Goal: Task Accomplishment & Management: Complete application form

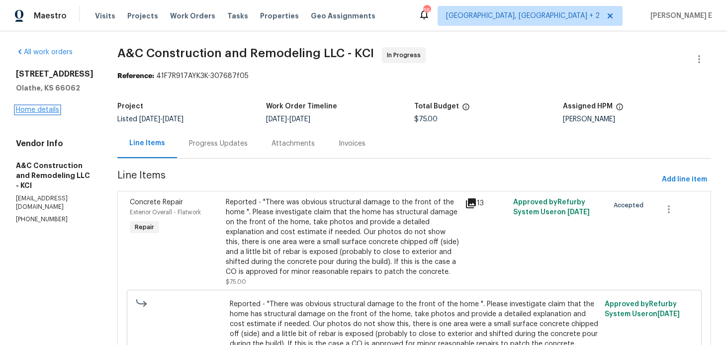
click at [29, 113] on link "Home details" at bounding box center [37, 109] width 43 height 7
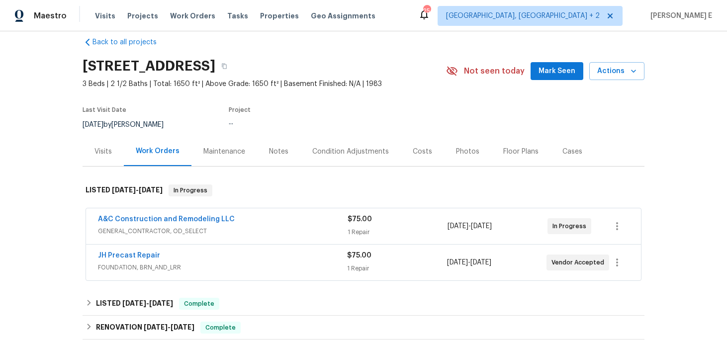
scroll to position [19, 0]
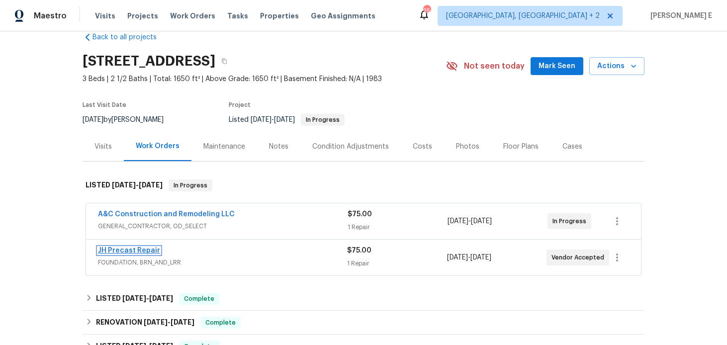
click at [140, 252] on link "JH Precast Repair" at bounding box center [129, 250] width 62 height 7
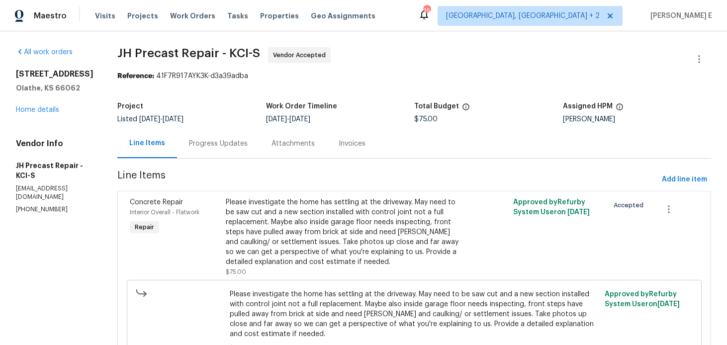
click at [229, 156] on div "Progress Updates" at bounding box center [218, 143] width 83 height 29
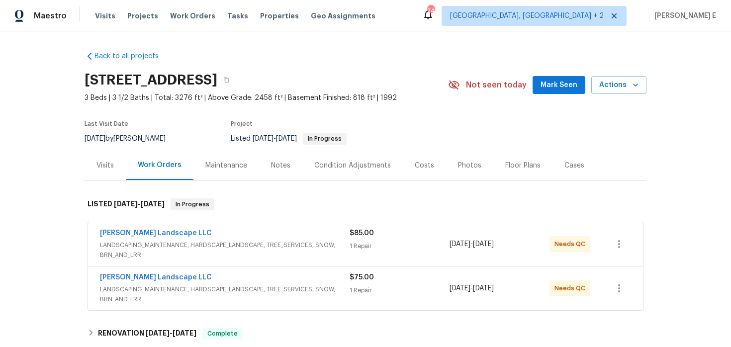
click at [102, 165] on div "Visits" at bounding box center [104, 166] width 17 height 10
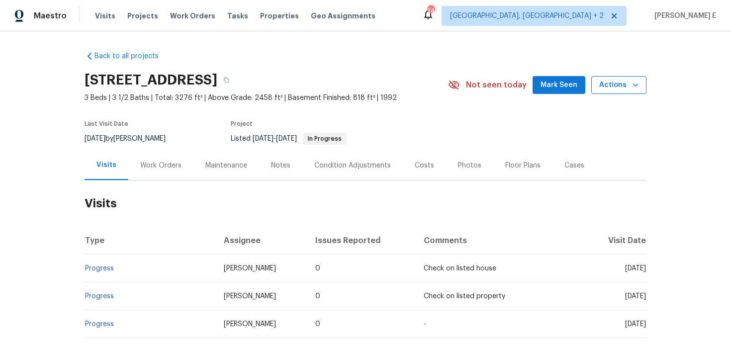
click at [603, 82] on span "Actions" at bounding box center [618, 85] width 39 height 12
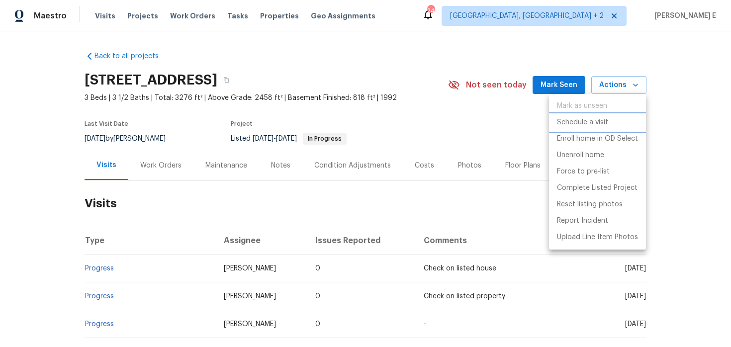
click at [565, 123] on p "Schedule a visit" at bounding box center [582, 122] width 51 height 10
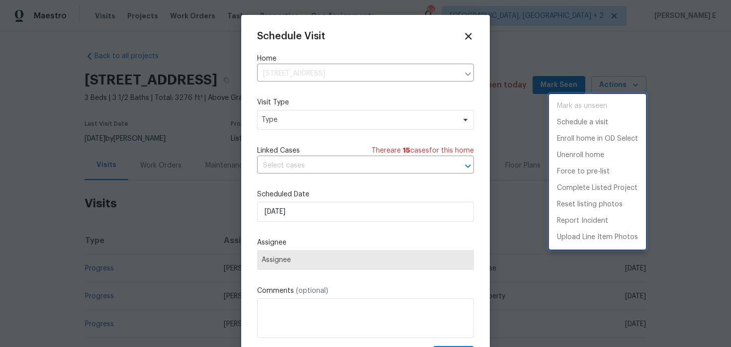
click at [275, 115] on div at bounding box center [365, 173] width 731 height 347
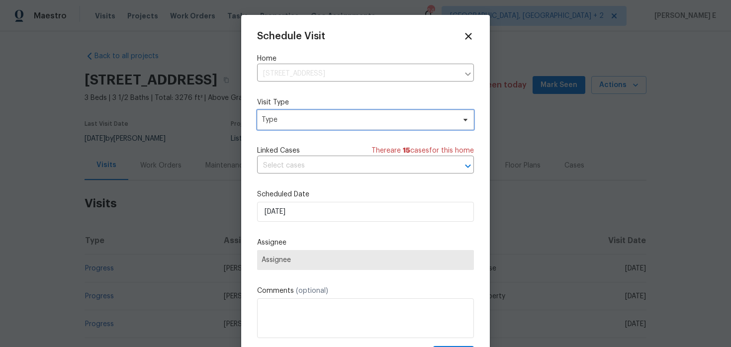
click at [274, 122] on span "Type" at bounding box center [358, 120] width 193 height 10
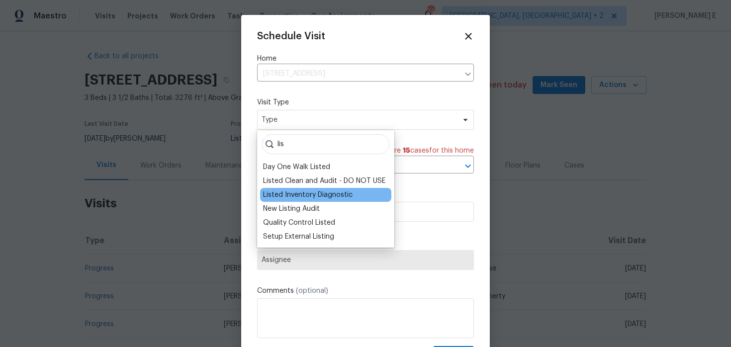
type input "lis"
click at [339, 194] on div "Listed Inventory Diagnostic" at bounding box center [307, 195] width 89 height 10
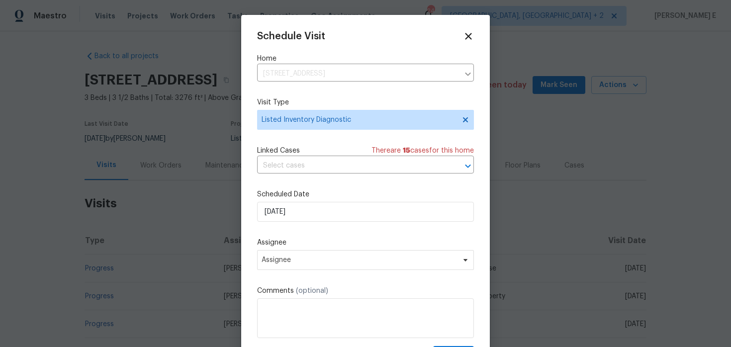
click at [297, 199] on label "Scheduled Date" at bounding box center [365, 194] width 217 height 10
click at [290, 212] on input "[DATE]" at bounding box center [365, 212] width 217 height 20
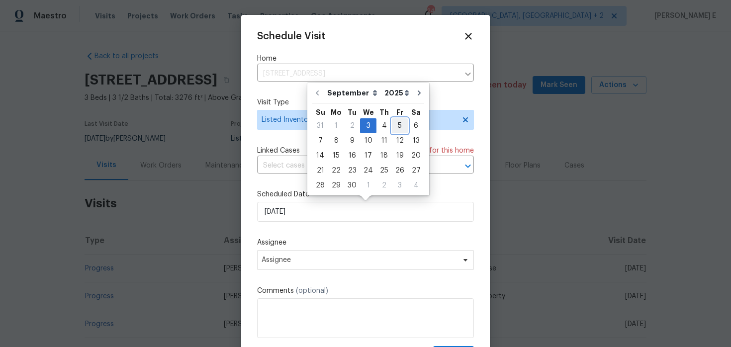
click at [394, 125] on div "5" at bounding box center [400, 126] width 16 height 14
type input "[DATE]"
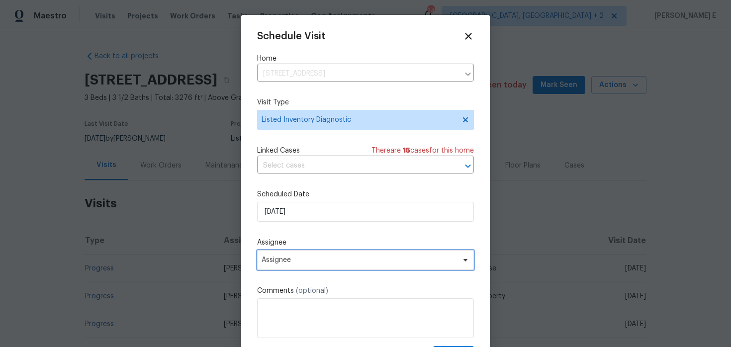
click at [317, 261] on span "Assignee" at bounding box center [359, 260] width 195 height 8
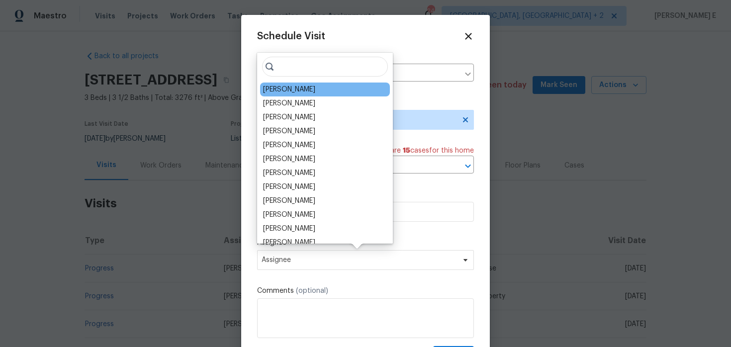
click at [328, 87] on div "David Page" at bounding box center [325, 90] width 130 height 14
click at [326, 91] on div "David Page" at bounding box center [325, 90] width 130 height 14
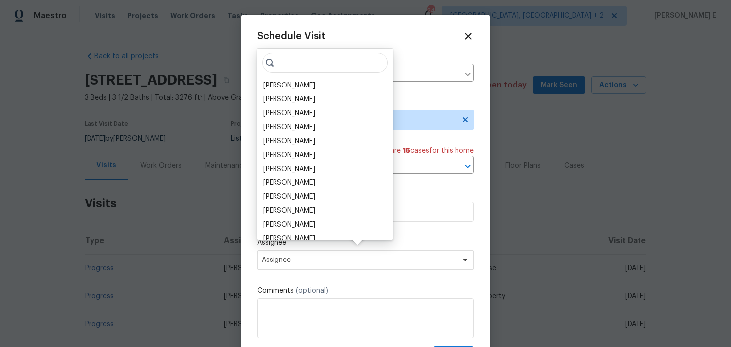
scroll to position [18, 0]
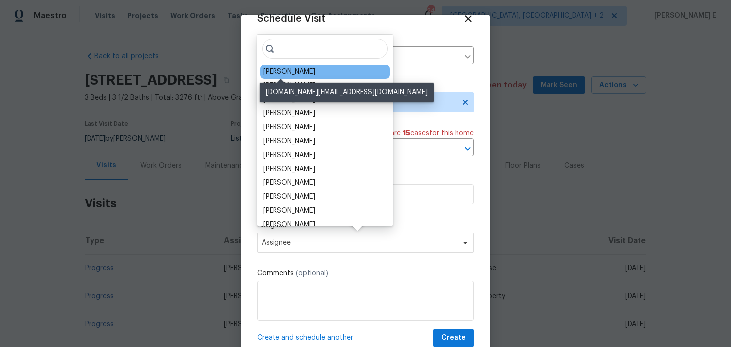
click at [268, 71] on div "David Page" at bounding box center [289, 72] width 52 height 10
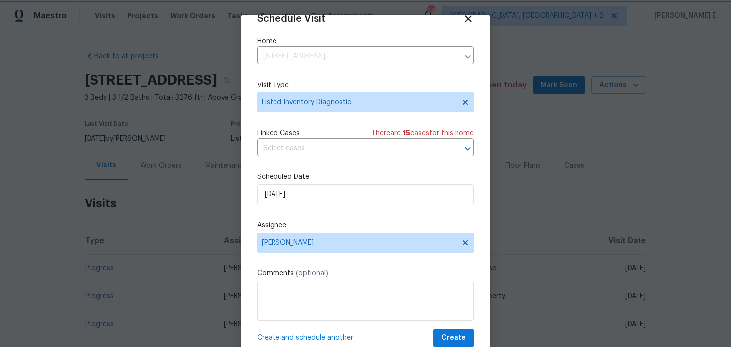
scroll to position [31, 0]
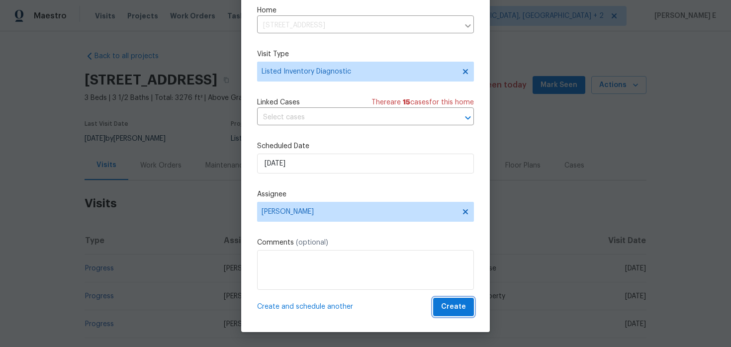
click at [458, 315] on button "Create" at bounding box center [453, 307] width 41 height 18
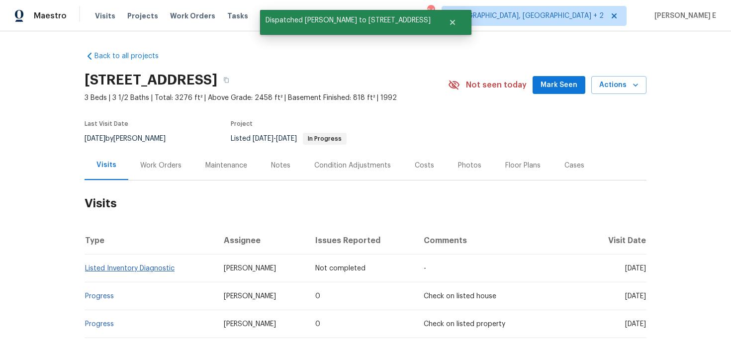
scroll to position [0, 0]
copy link "Listed Inventory Diagnostic"
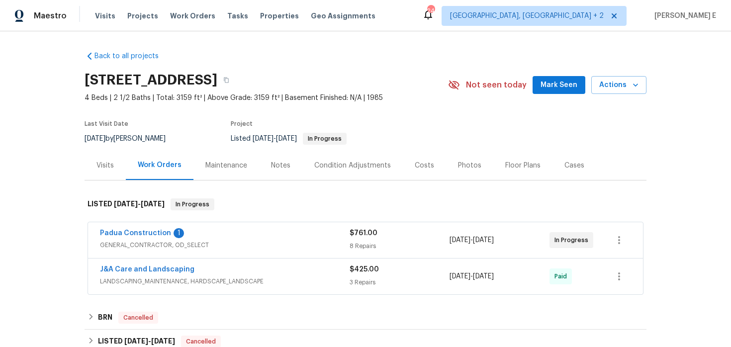
click at [209, 238] on div "Padua Construction 1" at bounding box center [225, 234] width 250 height 12
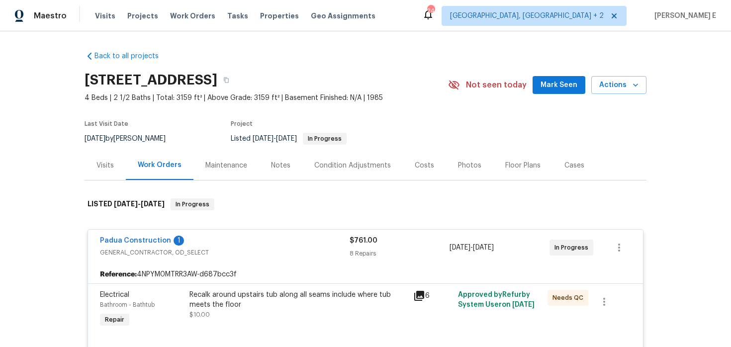
click at [118, 167] on div "Visits" at bounding box center [105, 165] width 41 height 29
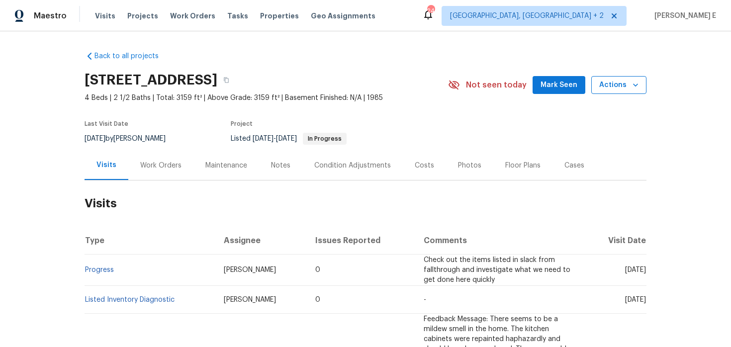
click at [613, 79] on span "Actions" at bounding box center [618, 85] width 39 height 12
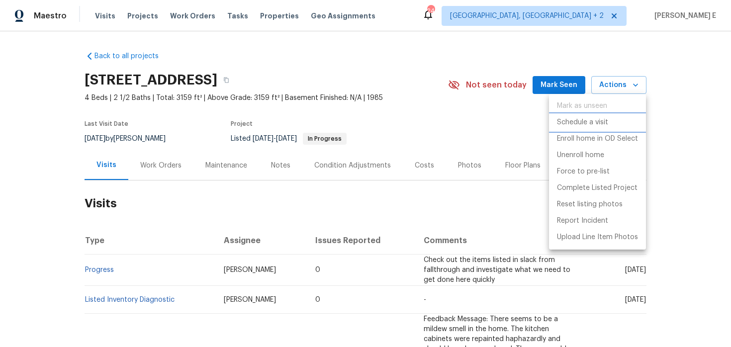
click at [563, 122] on p "Schedule a visit" at bounding box center [582, 122] width 51 height 10
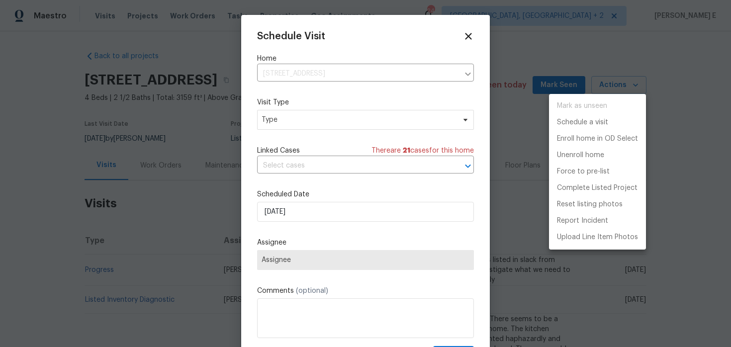
click at [296, 125] on div at bounding box center [365, 173] width 731 height 347
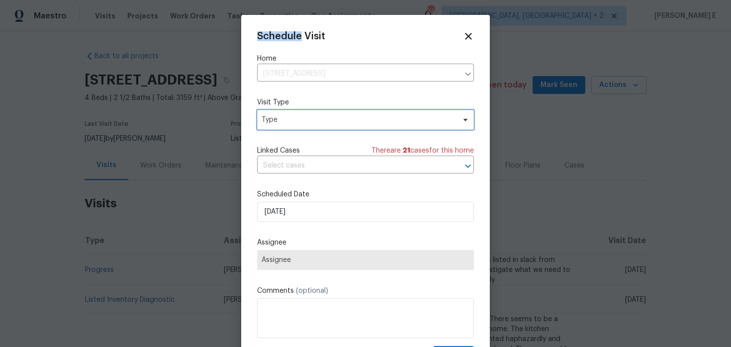
click at [296, 125] on span "Type" at bounding box center [365, 120] width 217 height 20
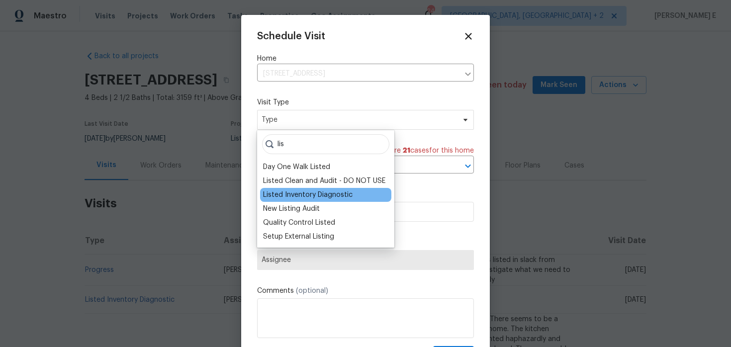
type input "lis"
click at [306, 196] on div "Listed Inventory Diagnostic" at bounding box center [307, 195] width 89 height 10
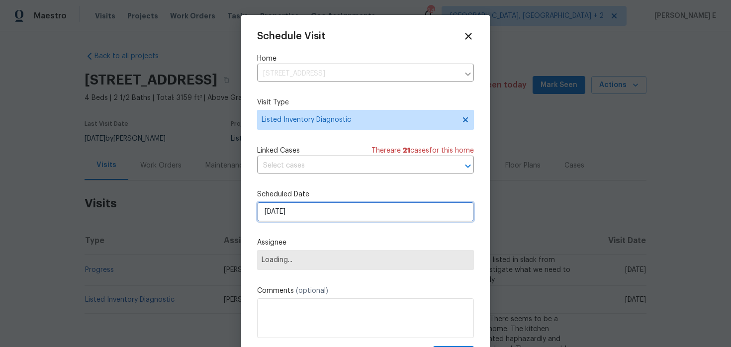
click at [291, 211] on input "[DATE]" at bounding box center [365, 212] width 217 height 20
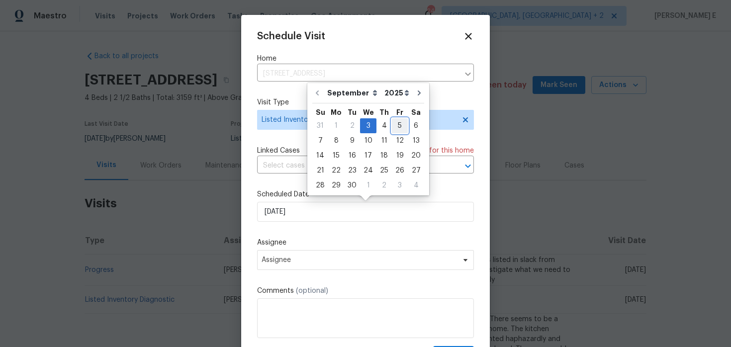
click at [392, 128] on div "5" at bounding box center [400, 126] width 16 height 14
type input "[DATE]"
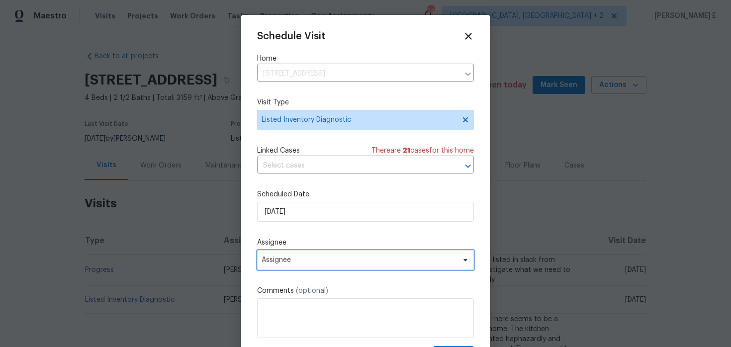
click at [335, 260] on span "Assignee" at bounding box center [359, 260] width 195 height 8
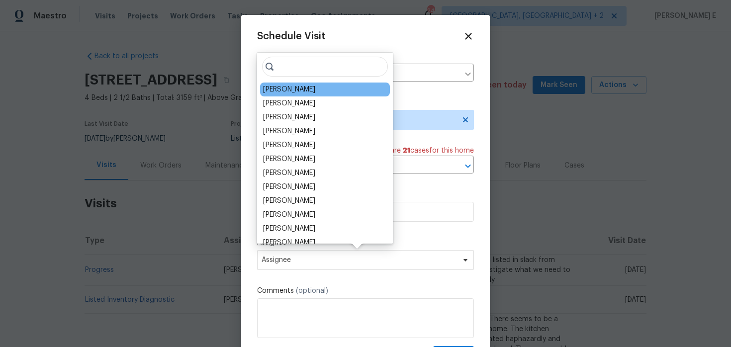
click at [330, 89] on div "[PERSON_NAME]" at bounding box center [325, 90] width 130 height 14
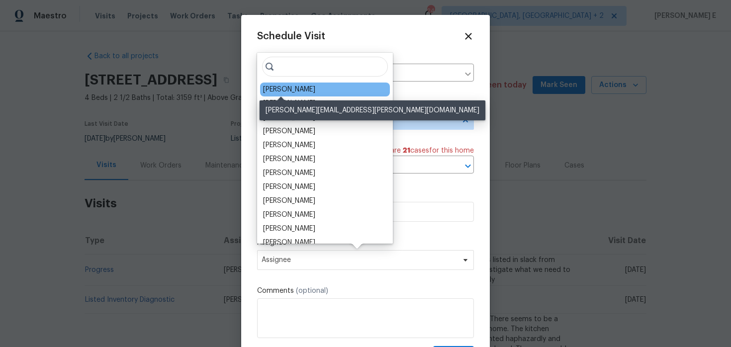
click at [286, 90] on div "[PERSON_NAME]" at bounding box center [289, 90] width 52 height 10
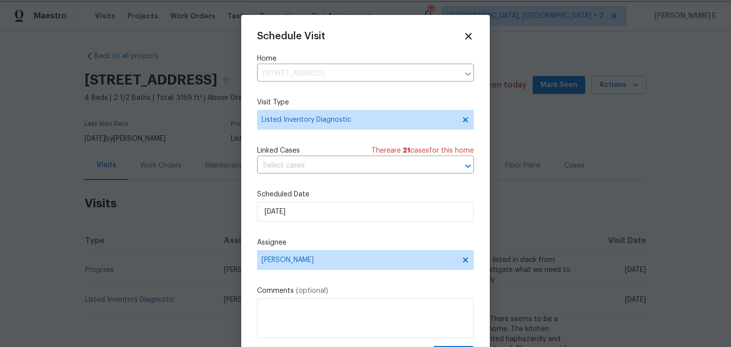
scroll to position [18, 0]
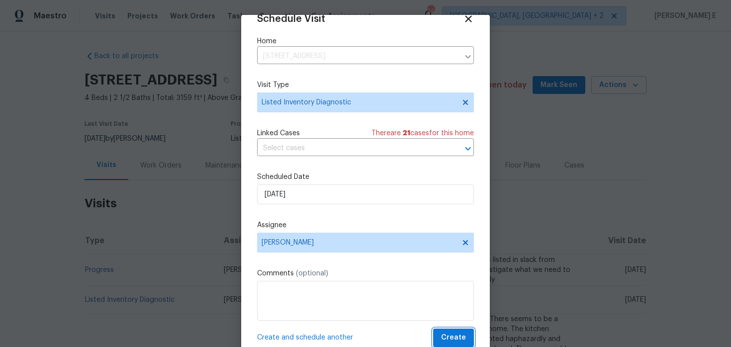
click at [444, 333] on span "Create" at bounding box center [453, 338] width 25 height 12
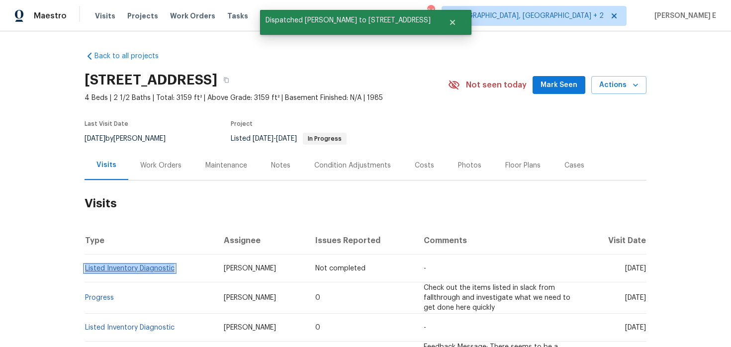
copy link "Listed Inventory Diagnostic"
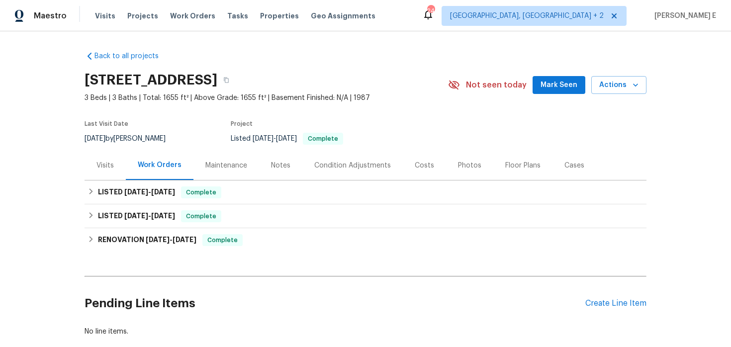
click at [96, 171] on div "Visits" at bounding box center [105, 165] width 41 height 29
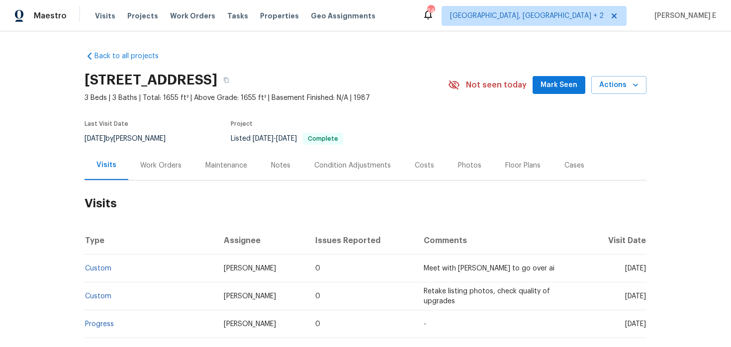
click at [601, 75] on div "3048 Laurel Springs Dr, Greensboro, NC 27410 3 Beds | 3 Baths | Total: 1655 ft²…" at bounding box center [366, 85] width 562 height 36
click at [602, 87] on span "Actions" at bounding box center [618, 85] width 39 height 12
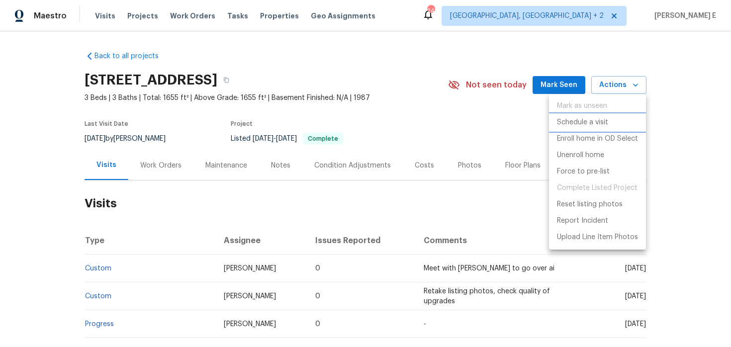
click at [570, 117] on li "Schedule a visit" at bounding box center [597, 122] width 97 height 16
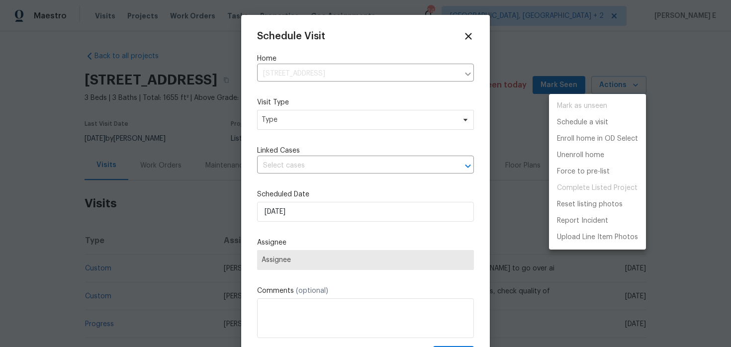
click at [281, 118] on div at bounding box center [365, 173] width 731 height 347
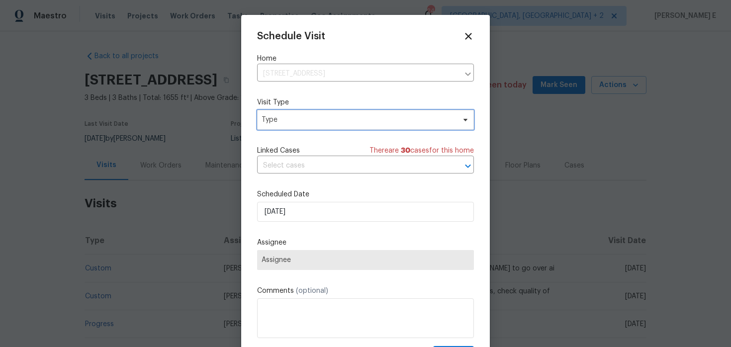
click at [281, 118] on span "Type" at bounding box center [358, 120] width 193 height 10
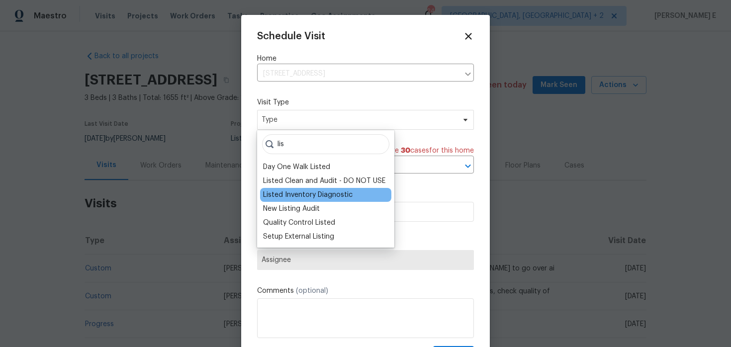
type input "lis"
click at [281, 198] on div "Listed Inventory Diagnostic" at bounding box center [307, 195] width 89 height 10
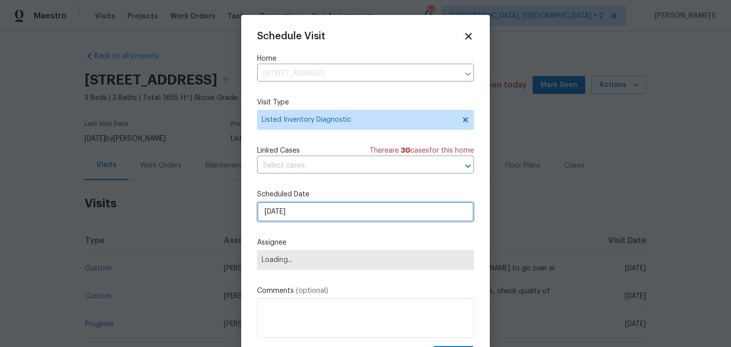
click at [291, 204] on input "[DATE]" at bounding box center [365, 212] width 217 height 20
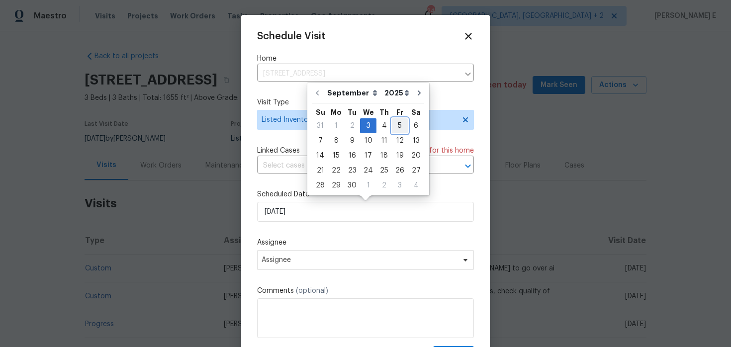
click at [393, 129] on div "5" at bounding box center [400, 126] width 16 height 14
type input "[DATE]"
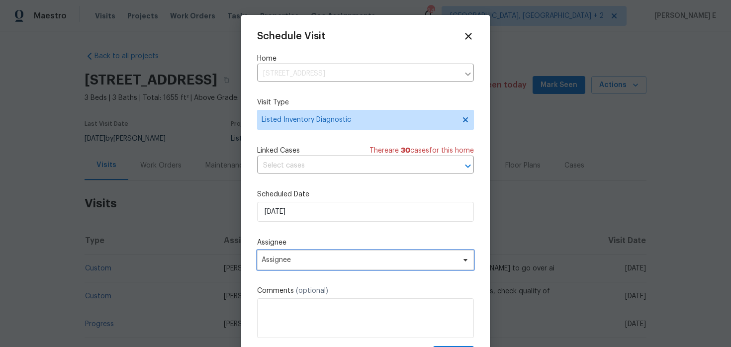
click at [325, 256] on span "Assignee" at bounding box center [365, 260] width 217 height 20
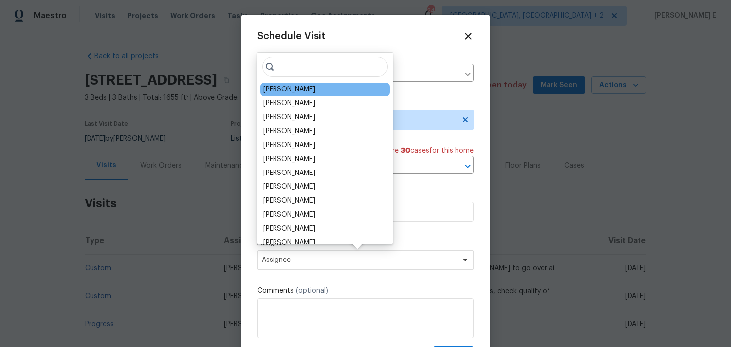
click at [320, 90] on div "[PERSON_NAME]" at bounding box center [325, 90] width 130 height 14
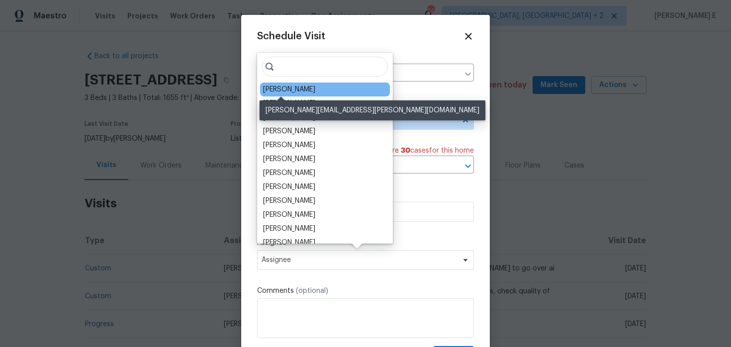
click at [296, 88] on div "[PERSON_NAME]" at bounding box center [289, 90] width 52 height 10
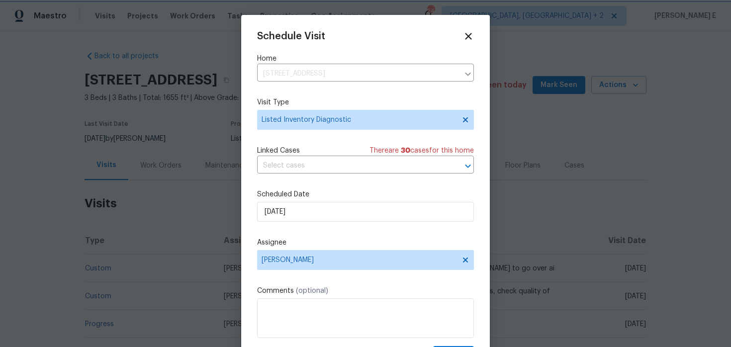
scroll to position [18, 0]
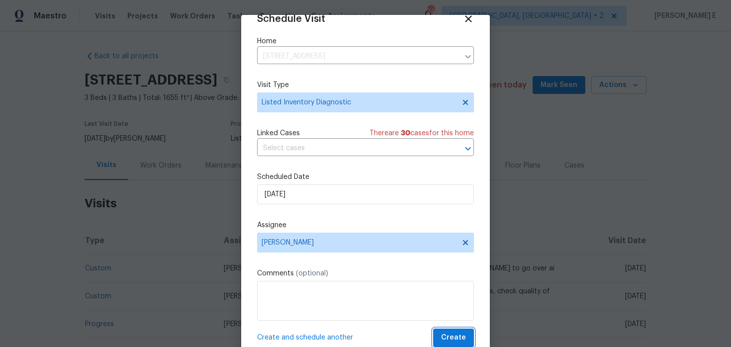
click at [440, 333] on button "Create" at bounding box center [453, 338] width 41 height 18
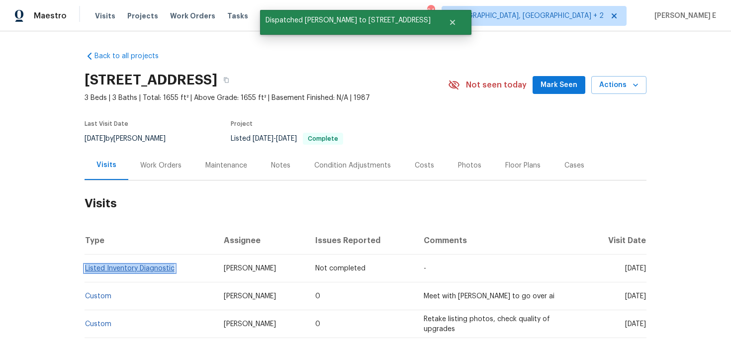
copy link "Listed Inventory Diagnostic"
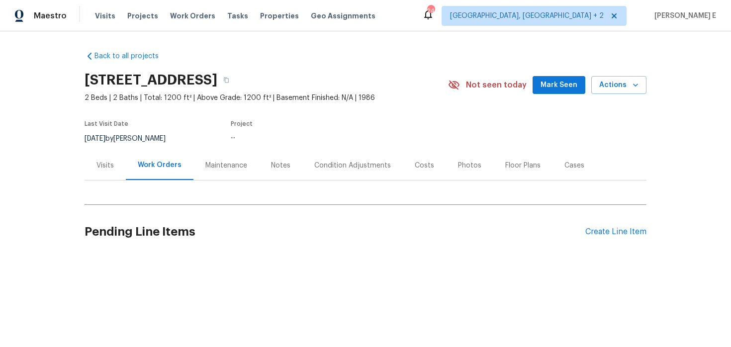
click at [93, 175] on div "Visits" at bounding box center [105, 165] width 41 height 29
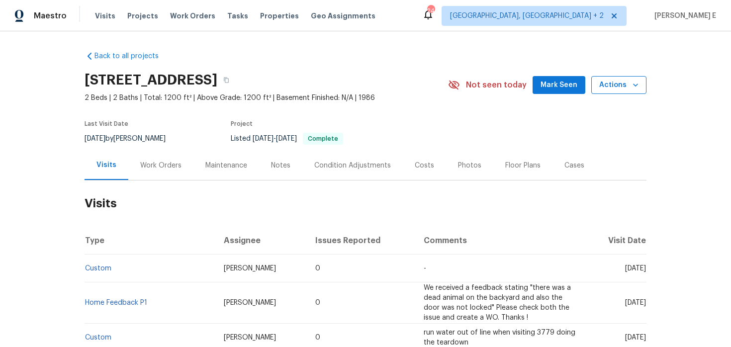
click at [613, 88] on span "Actions" at bounding box center [618, 85] width 39 height 12
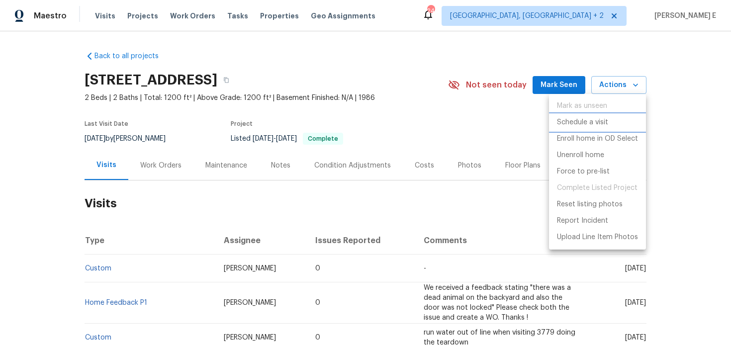
click at [589, 117] on p "Schedule a visit" at bounding box center [582, 122] width 51 height 10
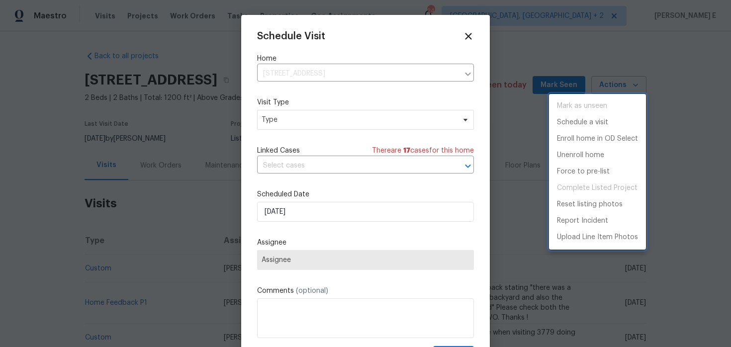
click at [265, 122] on div at bounding box center [365, 173] width 731 height 347
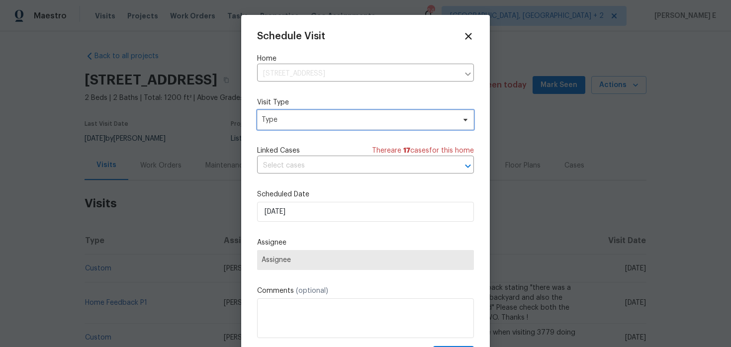
click at [265, 122] on span "Type" at bounding box center [358, 120] width 193 height 10
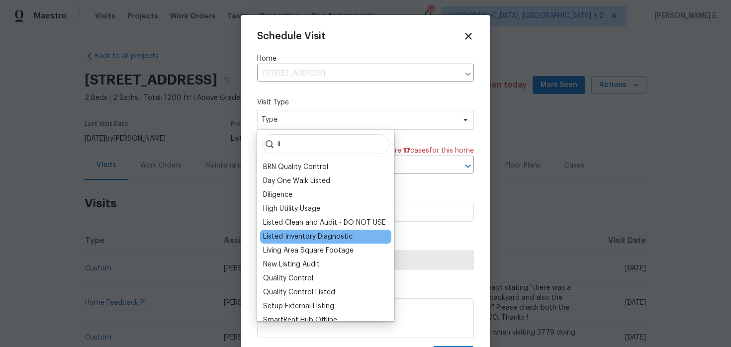
type input "li"
click at [303, 233] on div "Listed Inventory Diagnostic" at bounding box center [307, 237] width 89 height 10
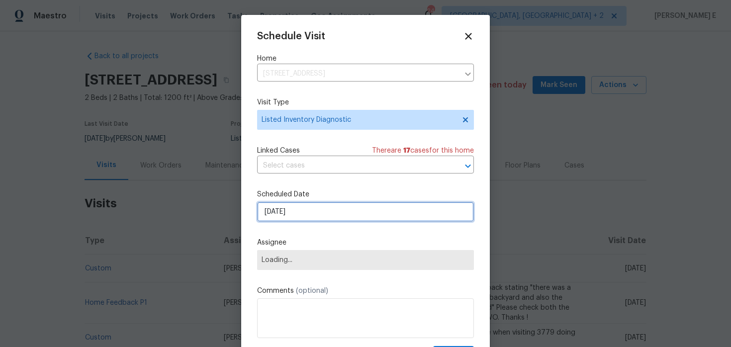
click at [303, 211] on input "[DATE]" at bounding box center [365, 212] width 217 height 20
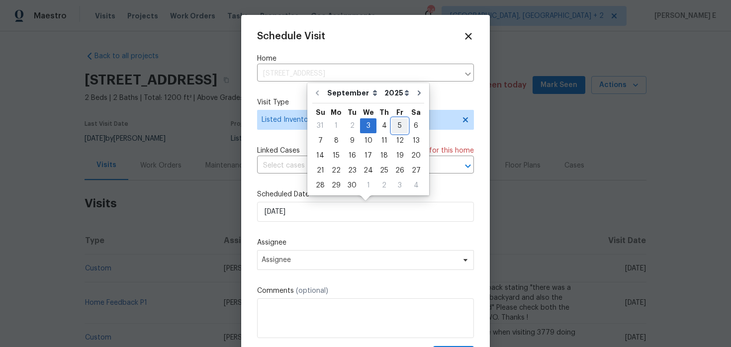
click at [392, 123] on div "5" at bounding box center [400, 126] width 16 height 14
type input "[DATE]"
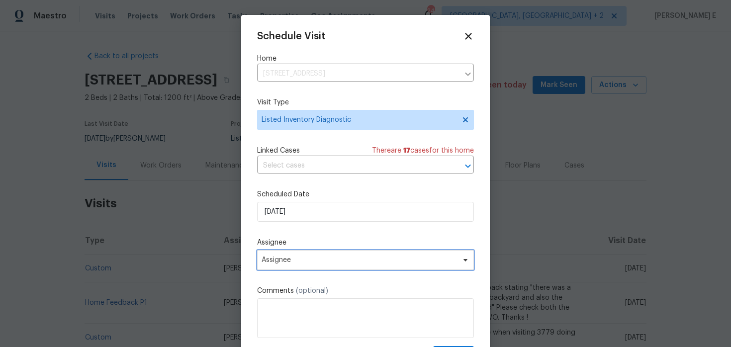
click at [314, 260] on span "Assignee" at bounding box center [359, 260] width 195 height 8
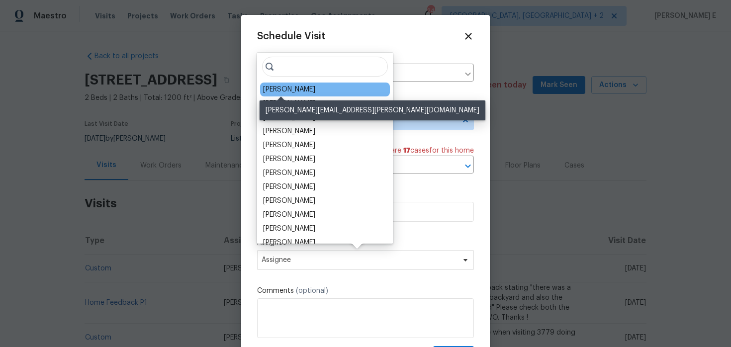
click at [293, 91] on div "[PERSON_NAME]" at bounding box center [289, 90] width 52 height 10
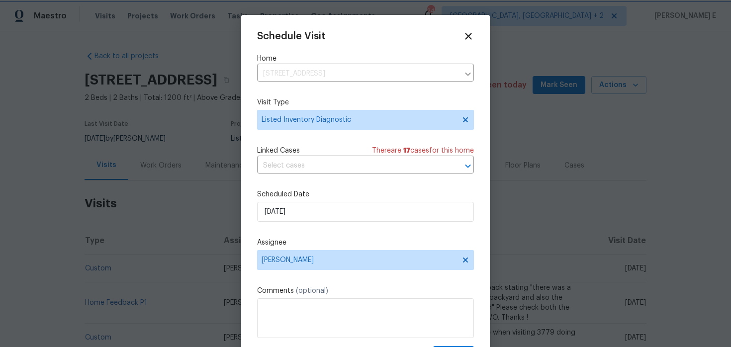
scroll to position [18, 0]
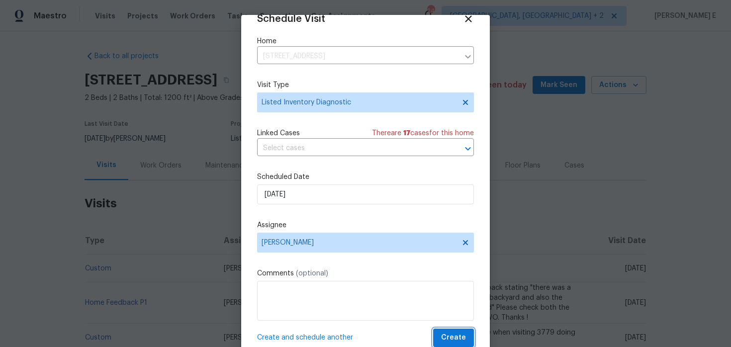
click at [447, 339] on span "Create" at bounding box center [453, 338] width 25 height 12
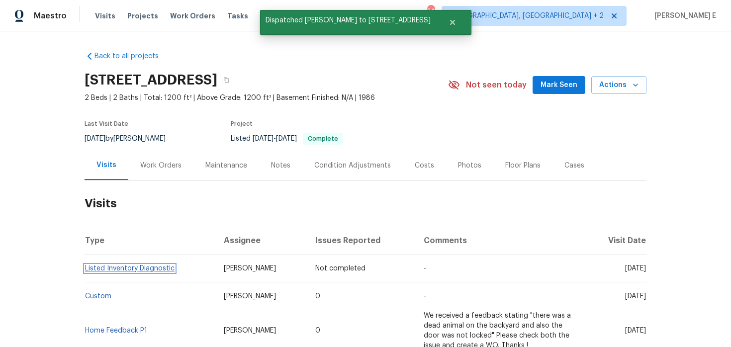
click at [107, 265] on link "Listed Inventory Diagnostic" at bounding box center [129, 268] width 89 height 7
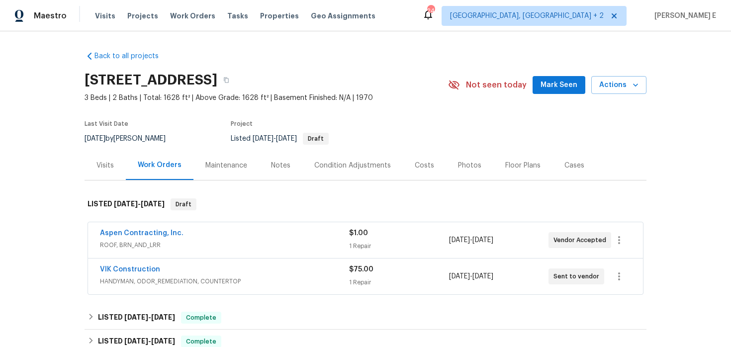
click at [106, 160] on div "Visits" at bounding box center [105, 165] width 41 height 29
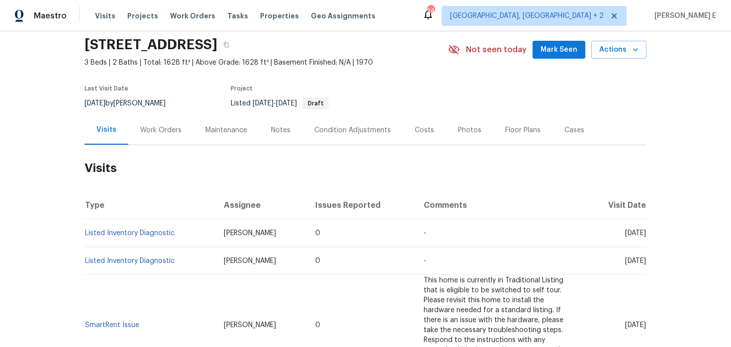
scroll to position [36, 0]
click at [613, 52] on span "Actions" at bounding box center [618, 49] width 39 height 12
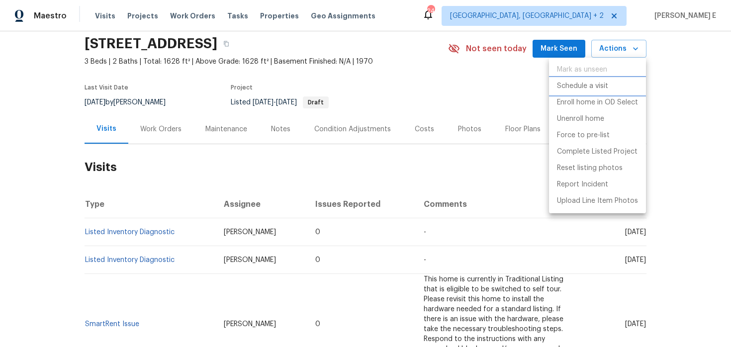
click at [583, 87] on p "Schedule a visit" at bounding box center [582, 86] width 51 height 10
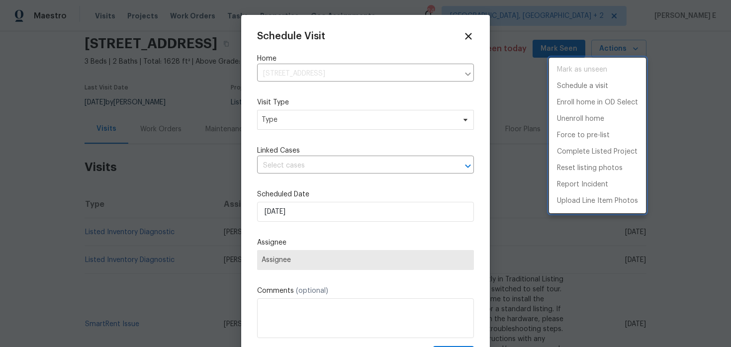
click at [279, 127] on div at bounding box center [365, 173] width 731 height 347
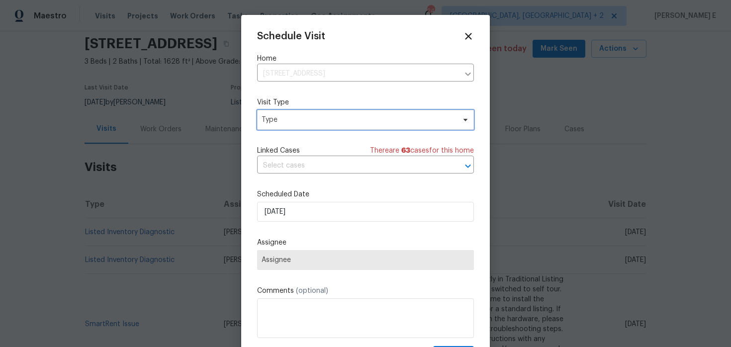
click at [279, 127] on span "Type" at bounding box center [365, 120] width 217 height 20
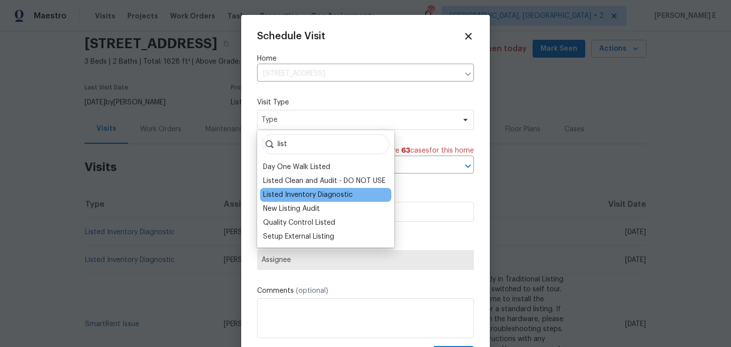
type input "list"
click at [294, 195] on div "Listed Inventory Diagnostic" at bounding box center [307, 195] width 89 height 10
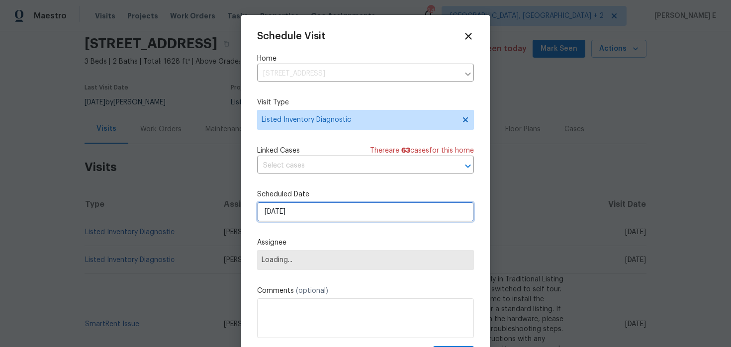
click at [293, 210] on input "[DATE]" at bounding box center [365, 212] width 217 height 20
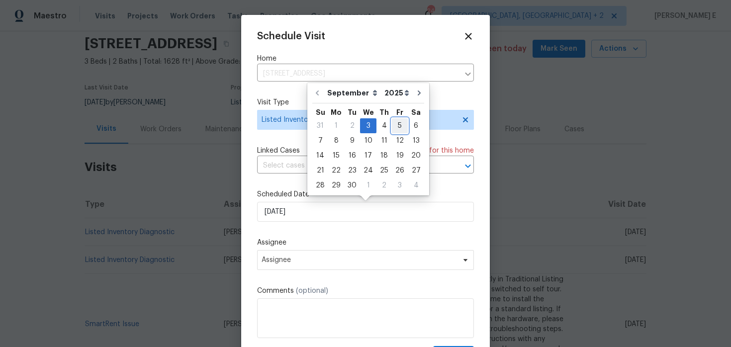
click at [393, 125] on div "5" at bounding box center [400, 126] width 16 height 14
type input "[DATE]"
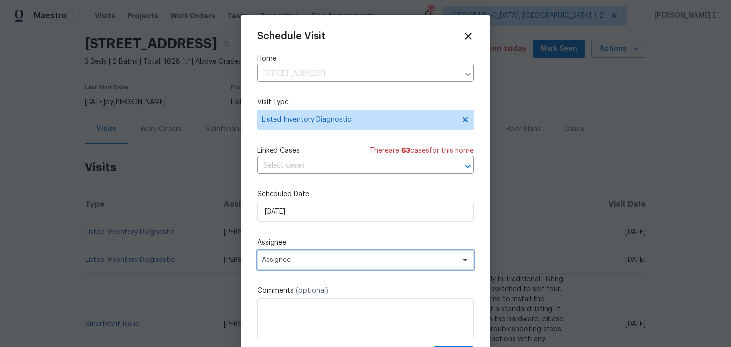
click at [312, 262] on span "Assignee" at bounding box center [359, 260] width 195 height 8
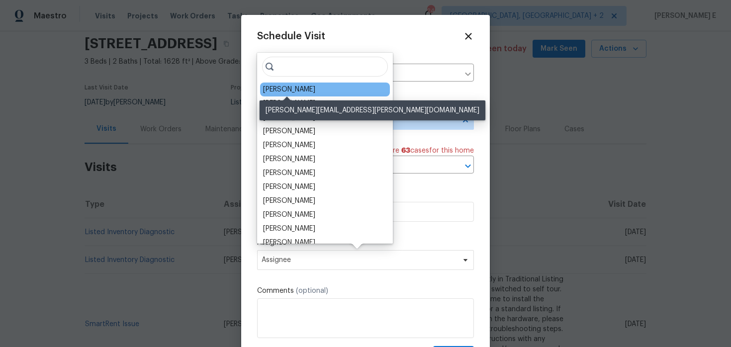
click at [295, 88] on div "[PERSON_NAME]" at bounding box center [289, 90] width 52 height 10
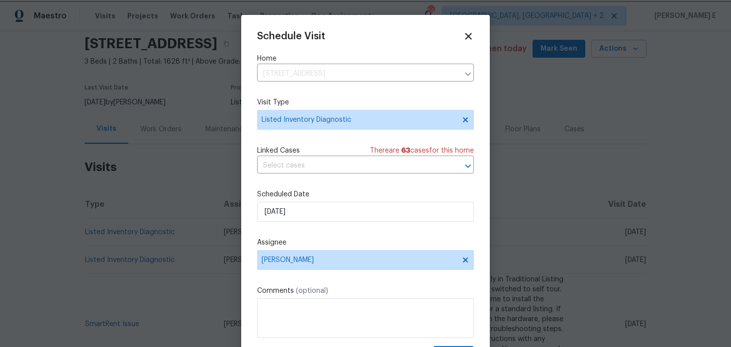
scroll to position [18, 0]
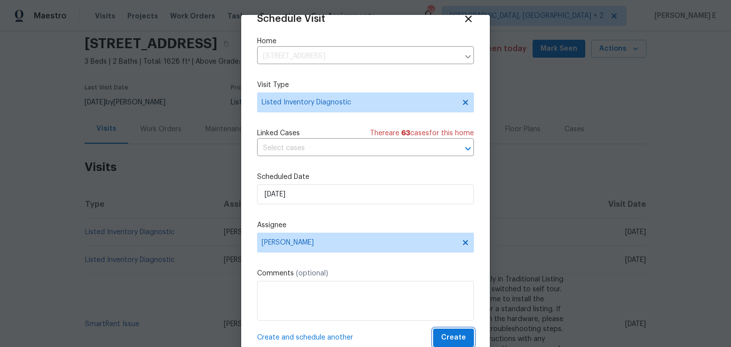
click at [449, 338] on span "Create" at bounding box center [453, 338] width 25 height 12
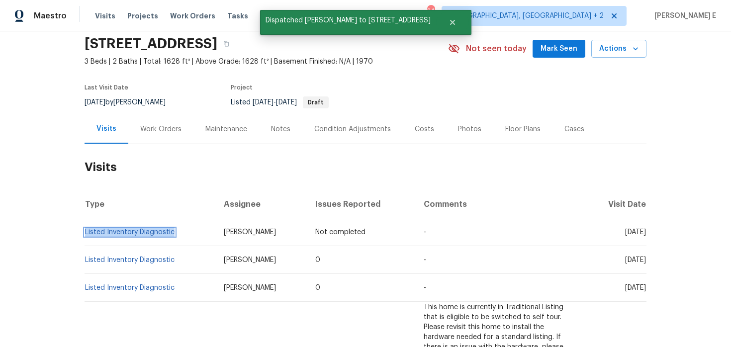
copy link "Listed Inventory Diagnostic"
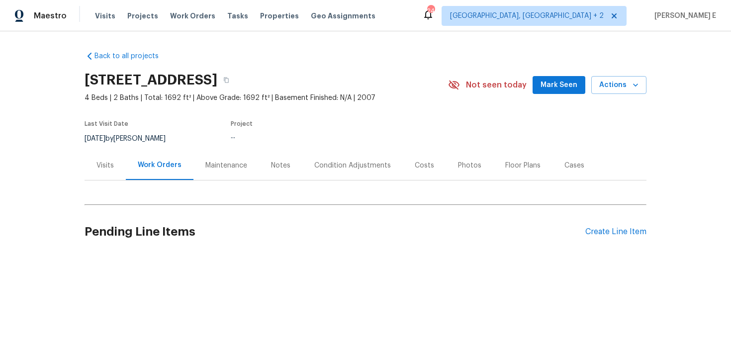
click at [97, 161] on div "Visits" at bounding box center [104, 166] width 17 height 10
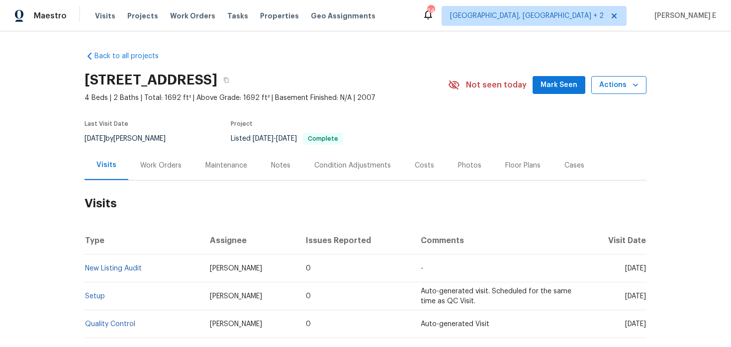
click at [603, 79] on button "Actions" at bounding box center [618, 85] width 55 height 18
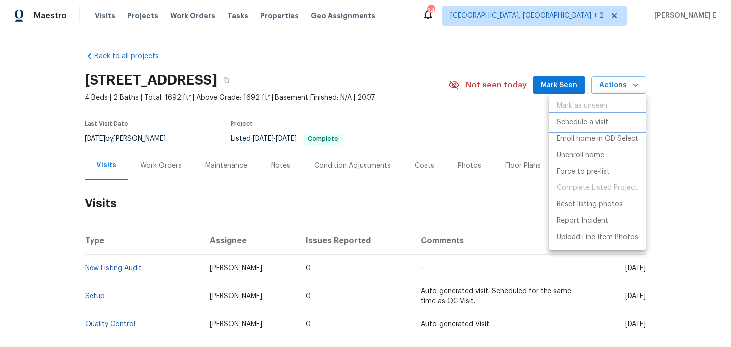
click at [569, 120] on p "Schedule a visit" at bounding box center [582, 122] width 51 height 10
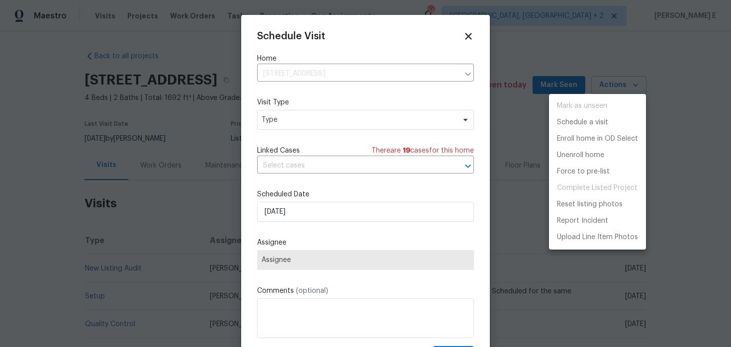
click at [277, 113] on div at bounding box center [365, 173] width 731 height 347
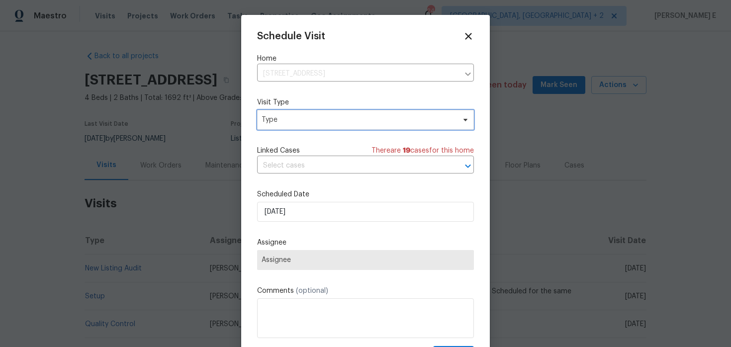
click at [271, 122] on span "Type" at bounding box center [358, 120] width 193 height 10
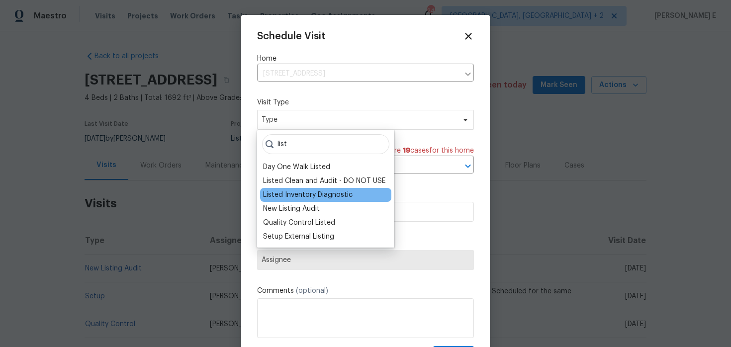
type input "list"
click at [282, 196] on div "Listed Inventory Diagnostic" at bounding box center [307, 195] width 89 height 10
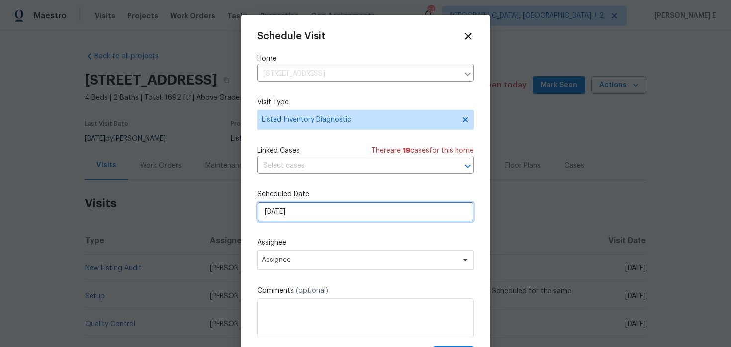
click at [283, 210] on input "[DATE]" at bounding box center [365, 212] width 217 height 20
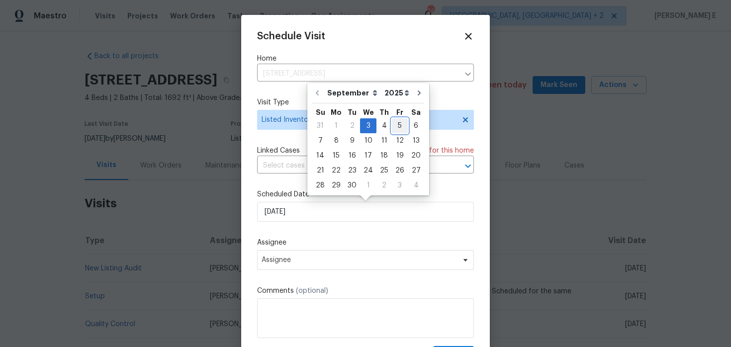
click at [395, 123] on div "5" at bounding box center [400, 126] width 16 height 14
type input "[DATE]"
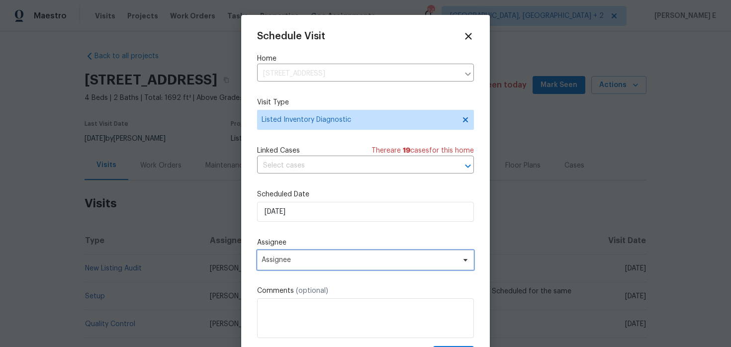
click at [302, 264] on span "Assignee" at bounding box center [359, 260] width 195 height 8
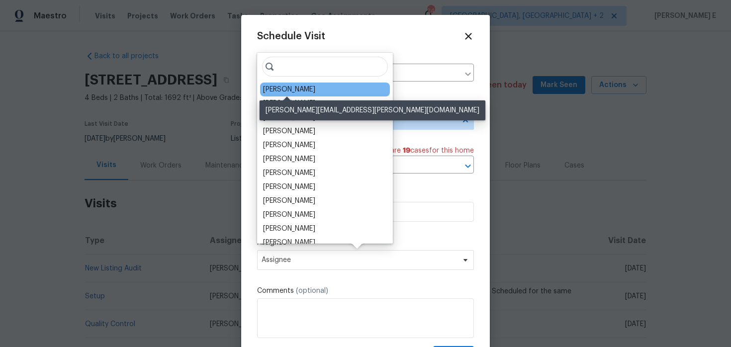
click at [290, 91] on div "[PERSON_NAME]" at bounding box center [289, 90] width 52 height 10
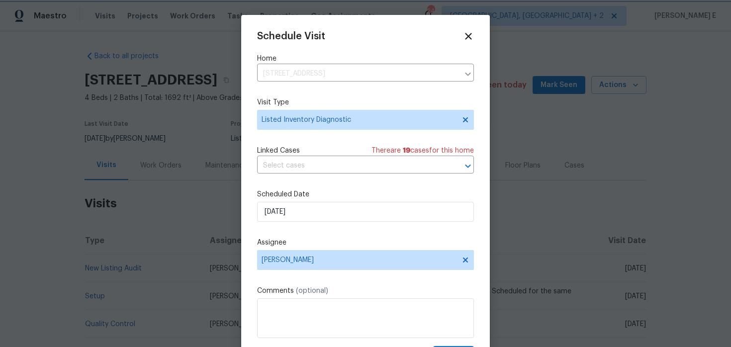
scroll to position [18, 0]
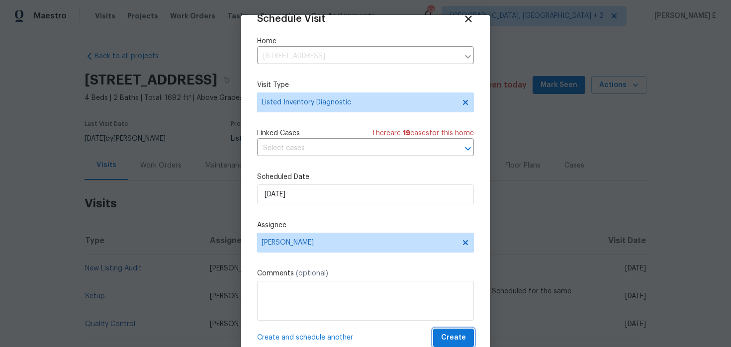
click at [449, 338] on span "Create" at bounding box center [453, 338] width 25 height 12
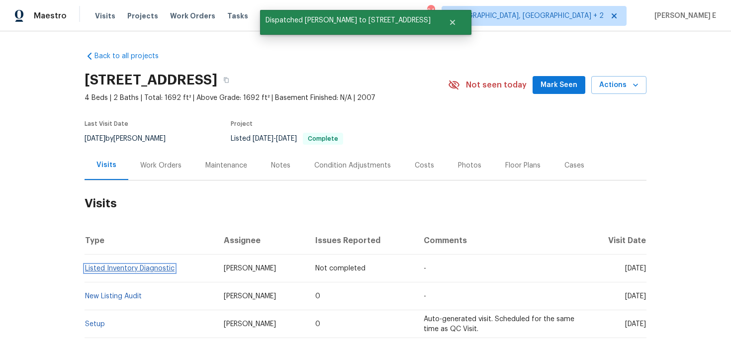
click at [87, 267] on link "Listed Inventory Diagnostic" at bounding box center [129, 268] width 89 height 7
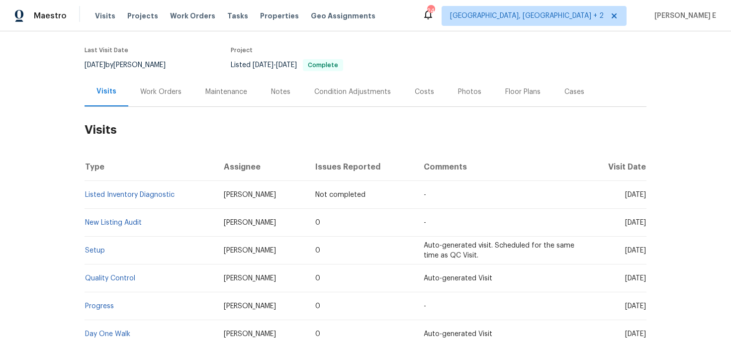
scroll to position [75, 0]
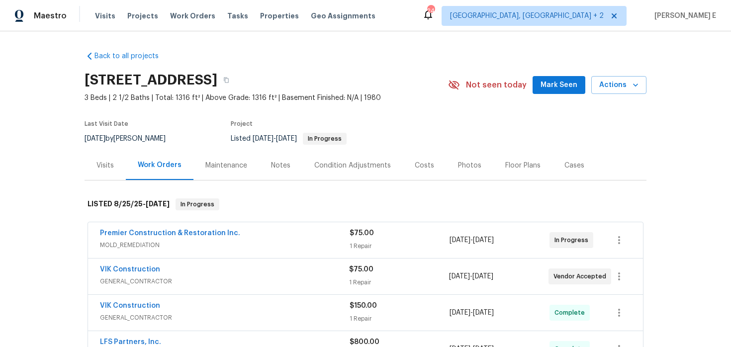
click at [96, 167] on div "Visits" at bounding box center [105, 165] width 41 height 29
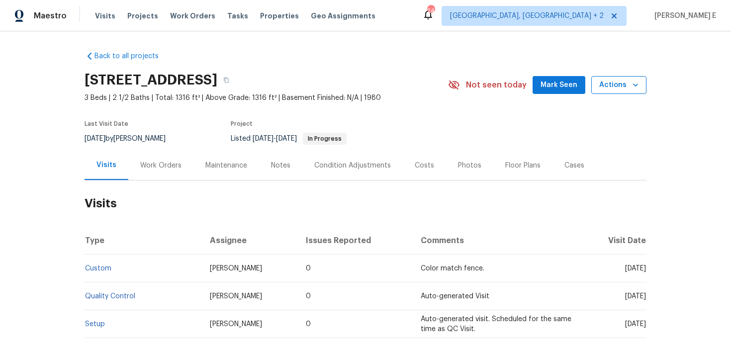
click at [625, 85] on span "Actions" at bounding box center [618, 85] width 39 height 12
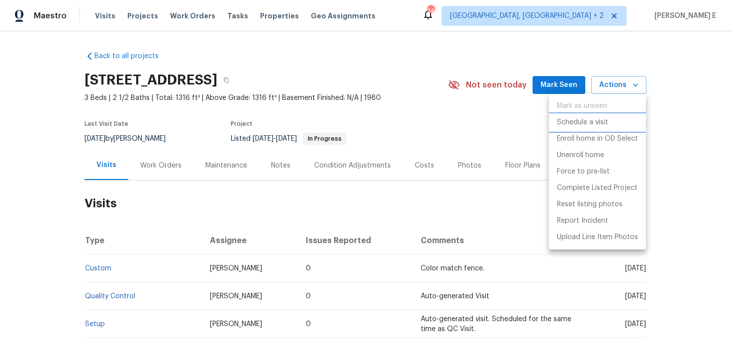
click at [572, 125] on p "Schedule a visit" at bounding box center [582, 122] width 51 height 10
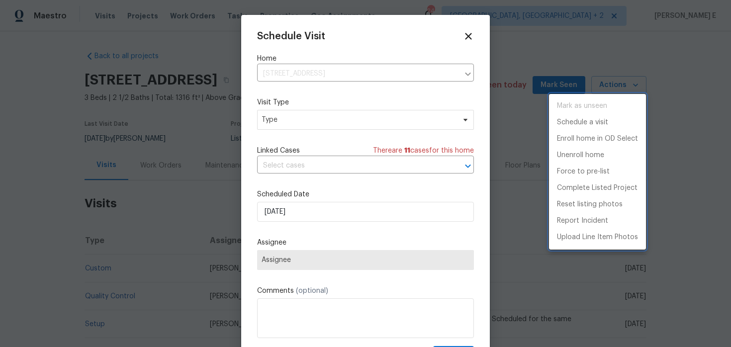
click at [287, 123] on div at bounding box center [365, 173] width 731 height 347
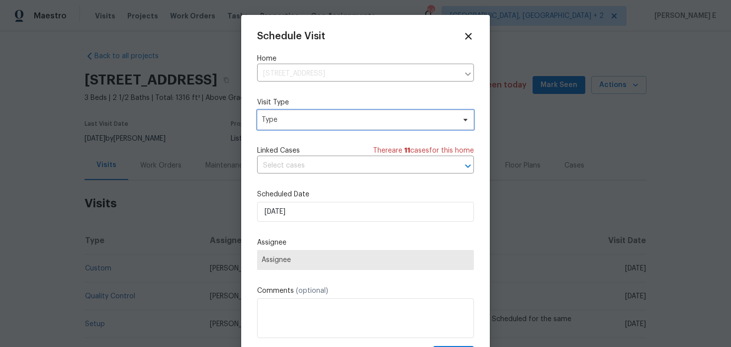
click at [287, 123] on span "Type" at bounding box center [358, 120] width 193 height 10
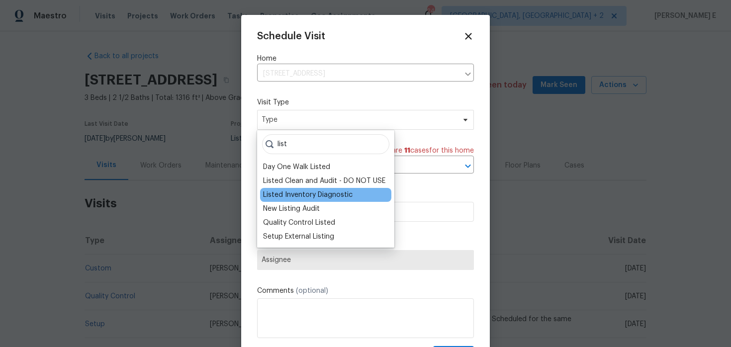
type input "list"
click at [280, 191] on div "Listed Inventory Diagnostic" at bounding box center [307, 195] width 89 height 10
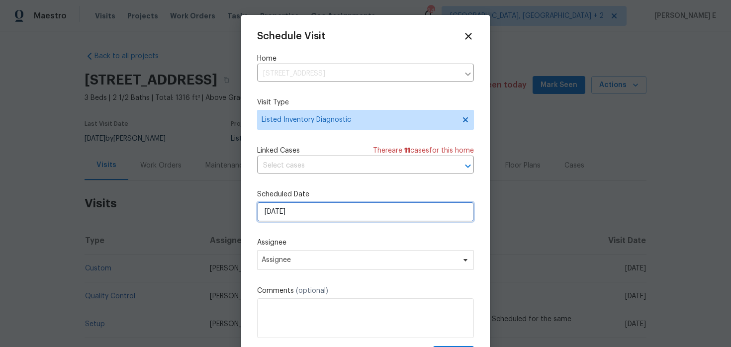
click at [274, 212] on input "[DATE]" at bounding box center [365, 212] width 217 height 20
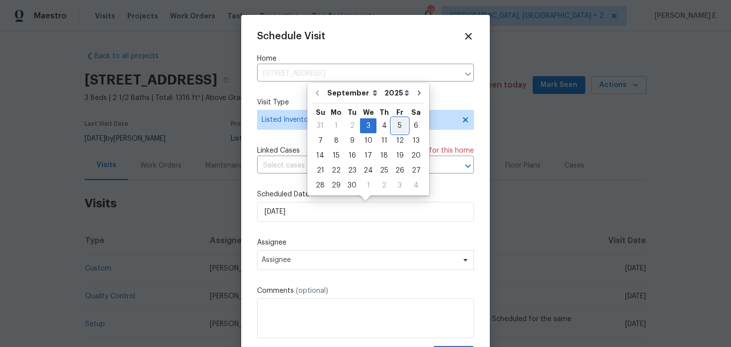
click at [397, 123] on div "5" at bounding box center [400, 126] width 16 height 14
type input "[DATE]"
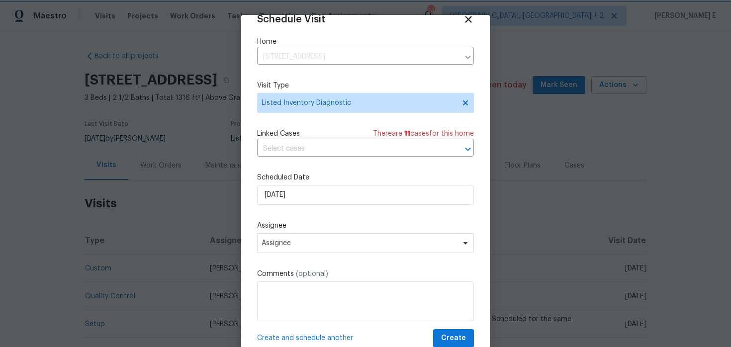
scroll to position [17, 0]
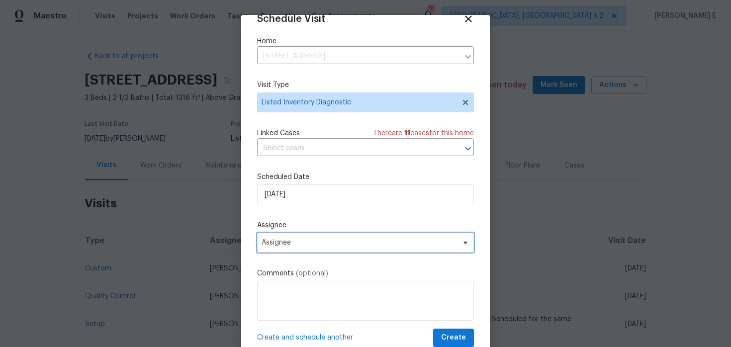
click at [327, 252] on span "Assignee" at bounding box center [365, 243] width 217 height 20
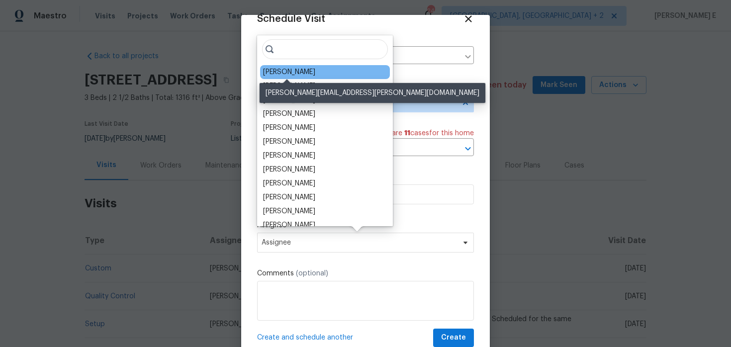
click at [268, 69] on div "William Bynum" at bounding box center [289, 72] width 52 height 10
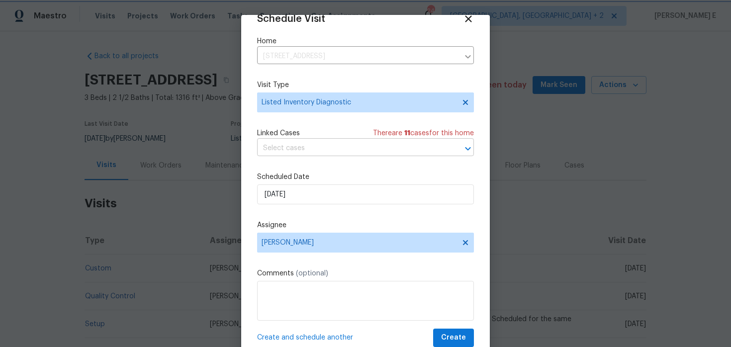
scroll to position [31, 0]
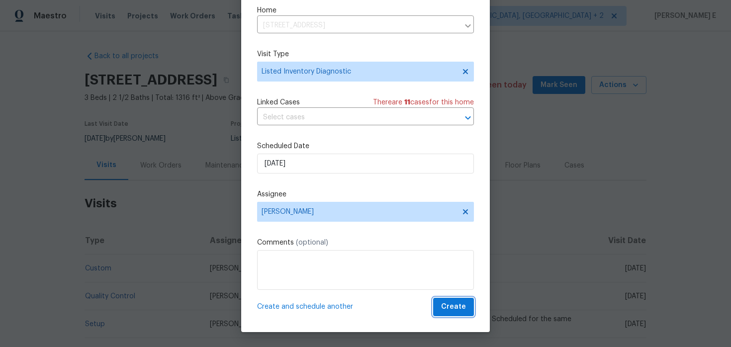
click at [444, 315] on button "Create" at bounding box center [453, 307] width 41 height 18
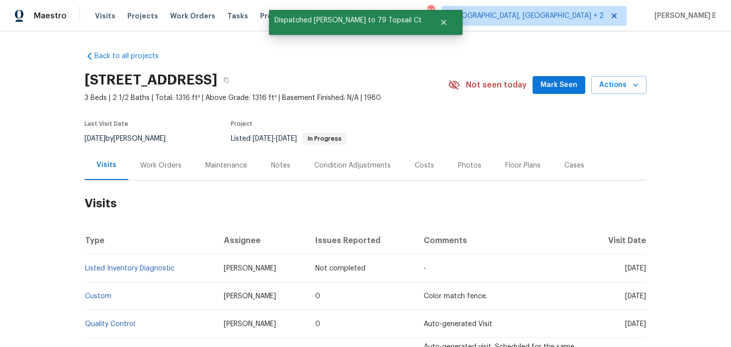
scroll to position [0, 0]
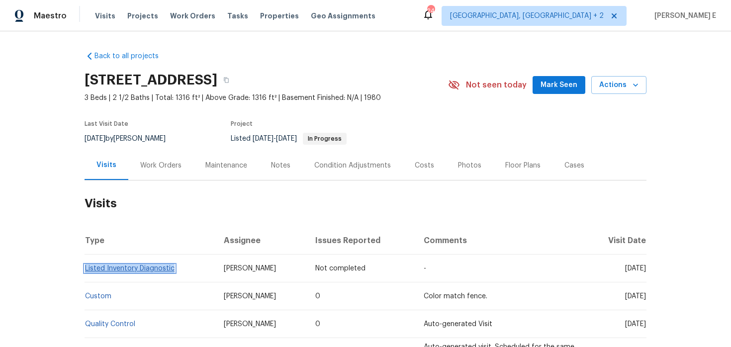
copy link "Listed Inventory Diagnostic"
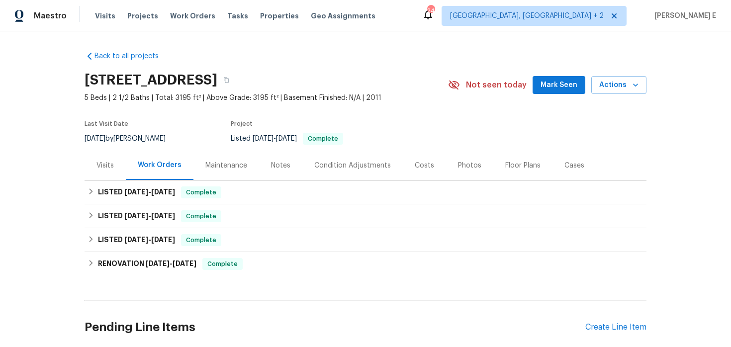
click at [96, 167] on div "Visits" at bounding box center [105, 165] width 41 height 29
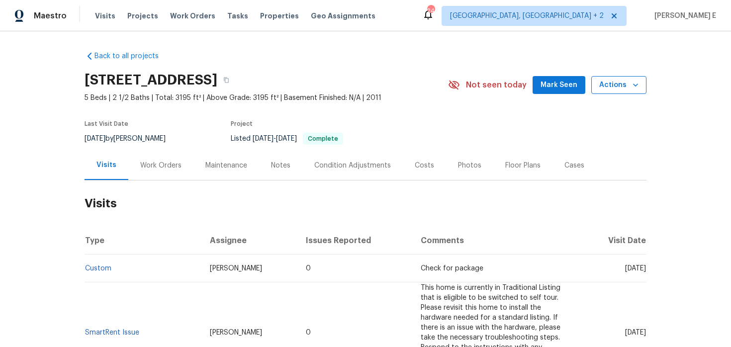
click at [608, 80] on span "Actions" at bounding box center [618, 85] width 39 height 12
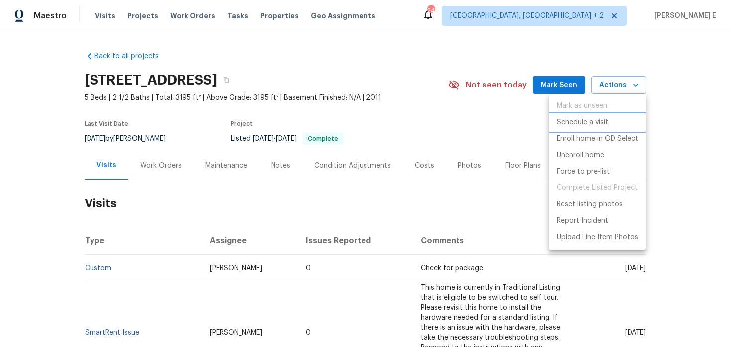
click at [597, 124] on p "Schedule a visit" at bounding box center [582, 122] width 51 height 10
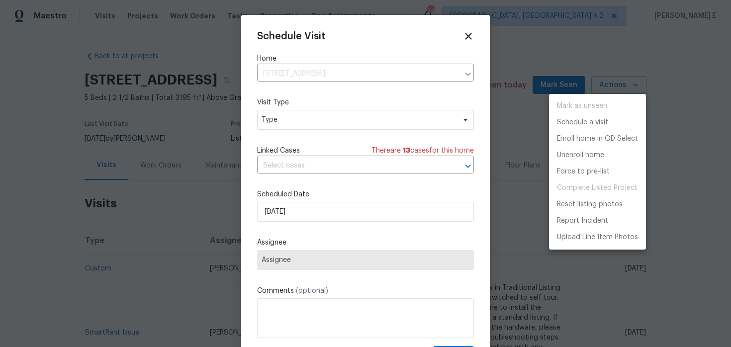
click at [286, 125] on div at bounding box center [365, 173] width 731 height 347
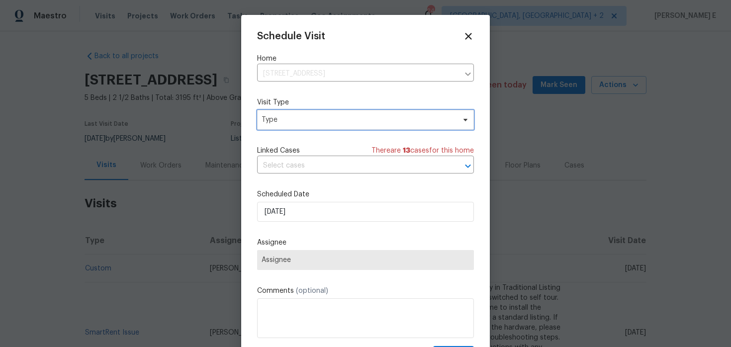
click at [286, 125] on span "Type" at bounding box center [365, 120] width 217 height 20
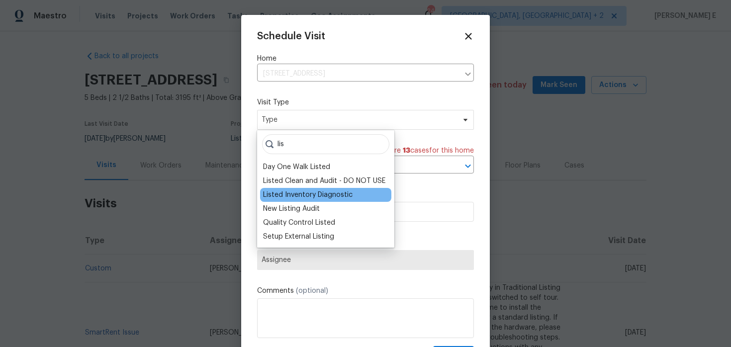
type input "lis"
click at [305, 190] on div "Listed Inventory Diagnostic" at bounding box center [307, 195] width 89 height 10
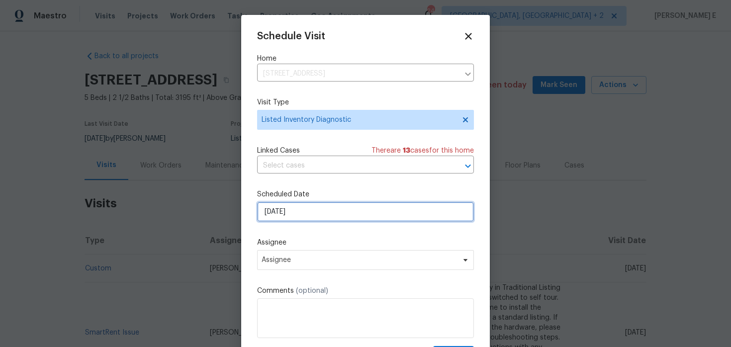
click at [294, 212] on input "[DATE]" at bounding box center [365, 212] width 217 height 20
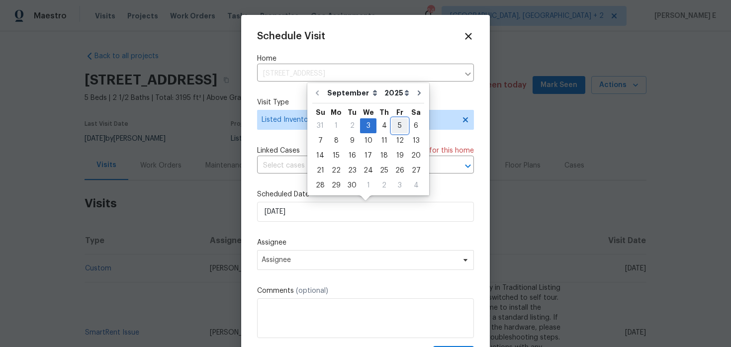
click at [393, 127] on div "5" at bounding box center [400, 126] width 16 height 14
type input "[DATE]"
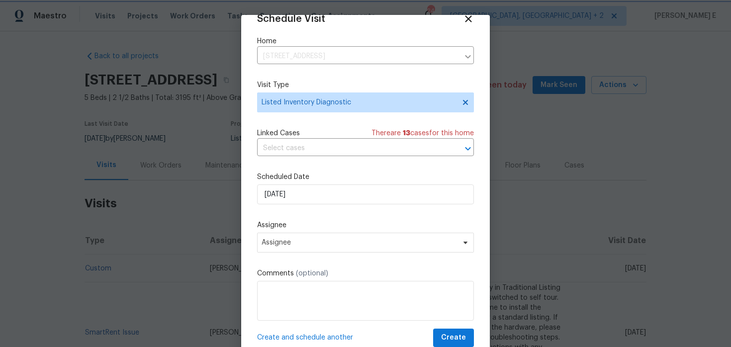
scroll to position [14, 0]
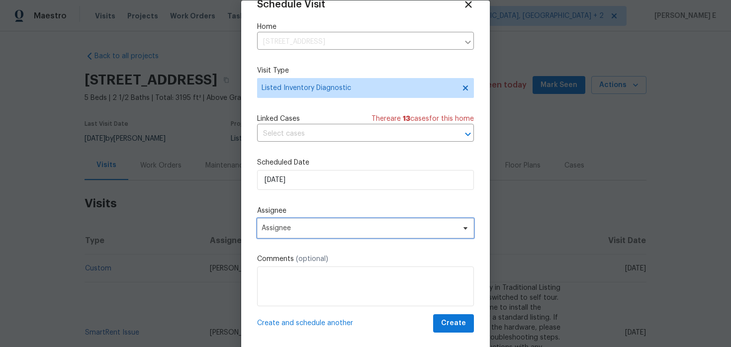
click at [306, 228] on span "Assignee" at bounding box center [359, 228] width 195 height 8
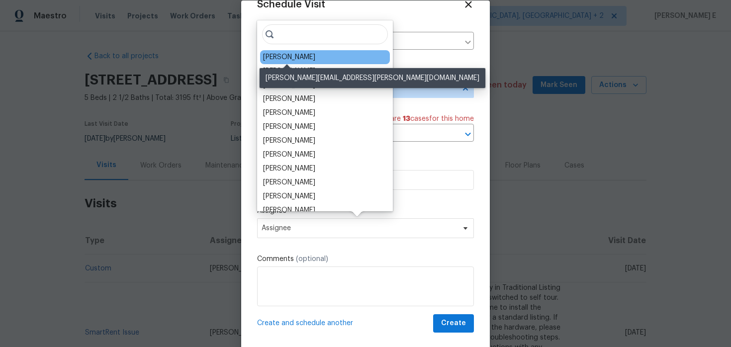
click at [307, 56] on div "[PERSON_NAME]" at bounding box center [289, 57] width 52 height 10
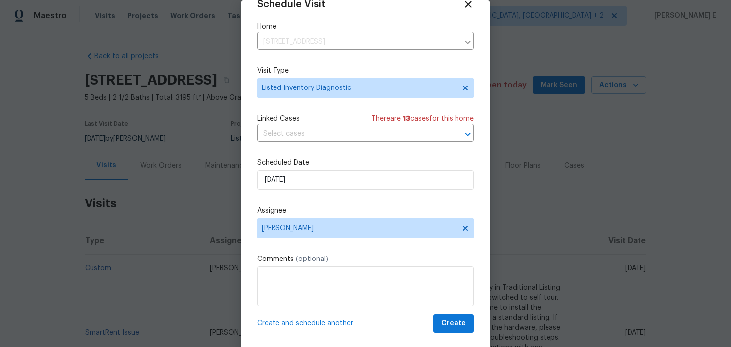
scroll to position [31, 0]
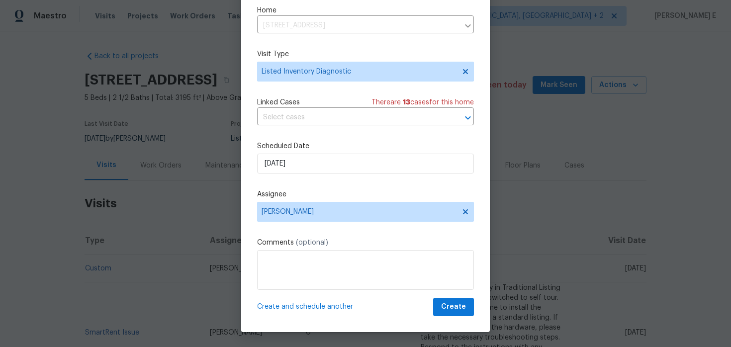
click at [466, 317] on div "Schedule Visit Home 232 Raven Falls Ln, Simpsonville, SC 29681 ​ Visit Type Lis…" at bounding box center [365, 158] width 249 height 348
click at [458, 303] on span "Create" at bounding box center [453, 307] width 25 height 12
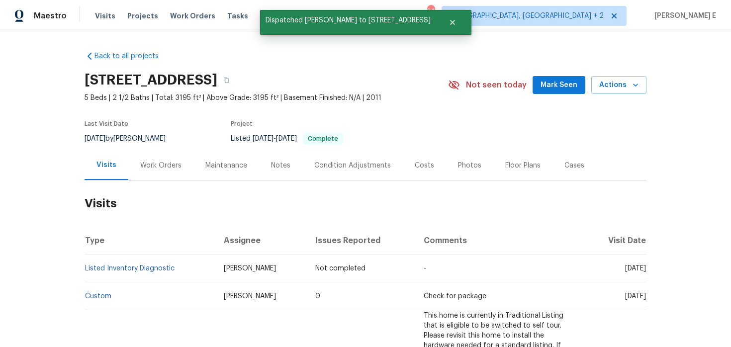
scroll to position [0, 0]
copy link "Listed Inventory Diagnostic"
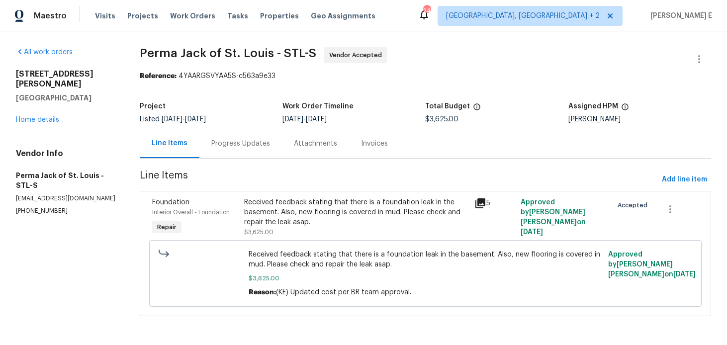
click at [226, 148] on div "Progress Updates" at bounding box center [240, 144] width 59 height 10
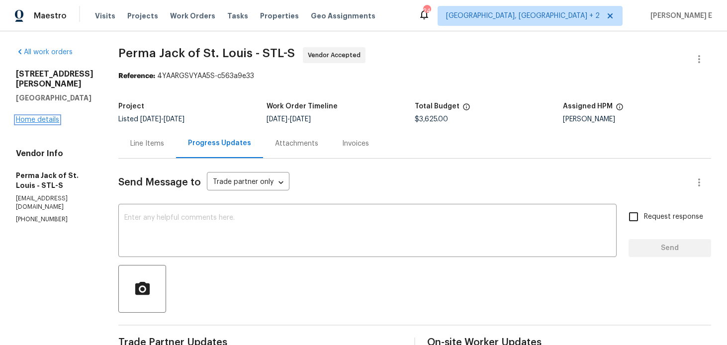
click at [30, 116] on link "Home details" at bounding box center [37, 119] width 43 height 7
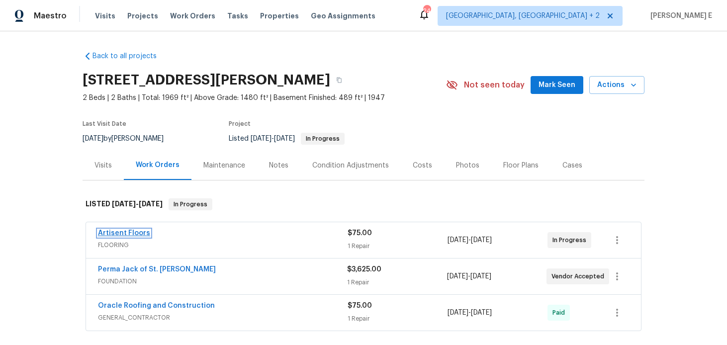
click at [109, 231] on link "Artisent Floors" at bounding box center [124, 233] width 52 height 7
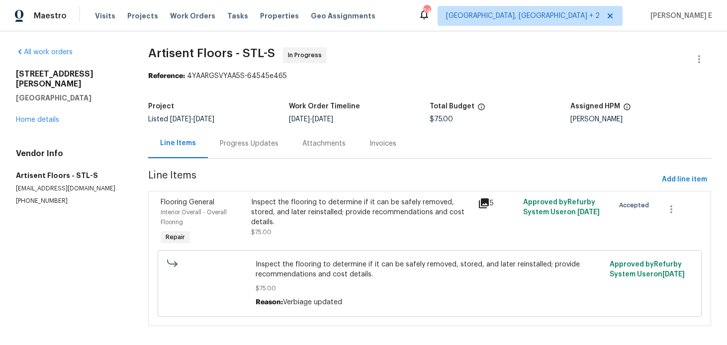
click at [259, 151] on div "Progress Updates" at bounding box center [249, 143] width 83 height 29
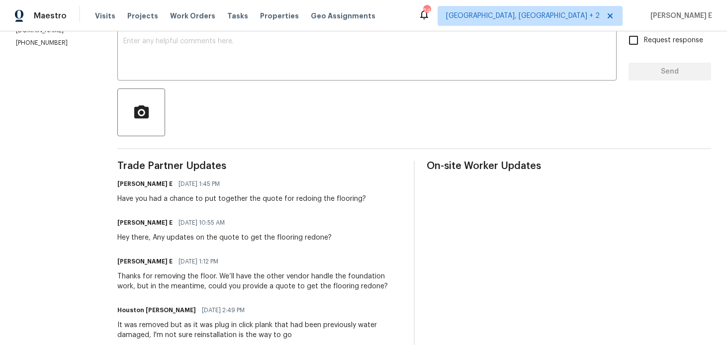
scroll to position [149, 0]
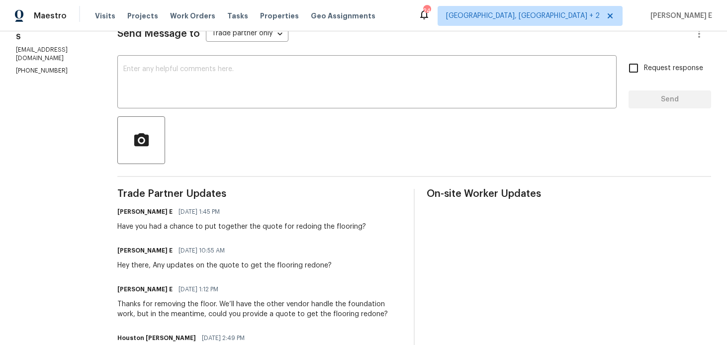
click at [374, 63] on div "x ​" at bounding box center [366, 83] width 499 height 51
paste textarea "Checking in to see if there are any updates."
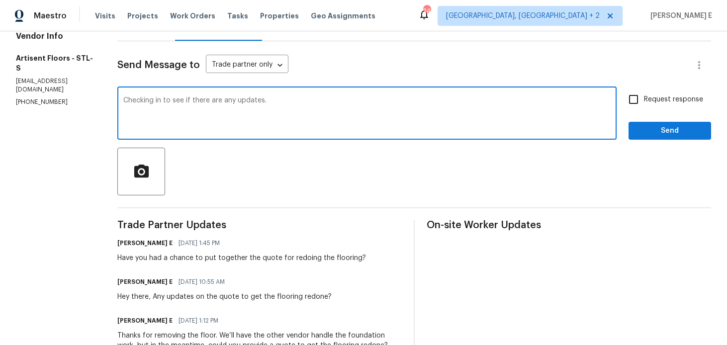
scroll to position [111, 0]
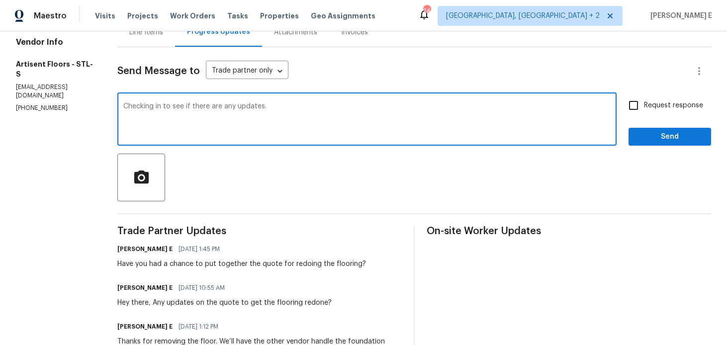
type textarea "Checking in to see if there are any updates."
click at [637, 109] on input "Request response" at bounding box center [633, 105] width 21 height 21
checkbox input "true"
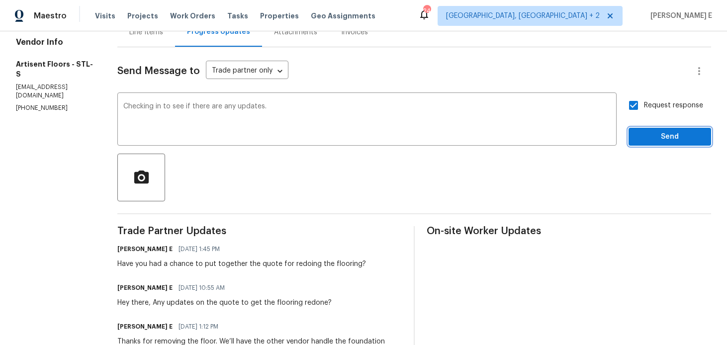
click at [656, 140] on span "Send" at bounding box center [669, 137] width 67 height 12
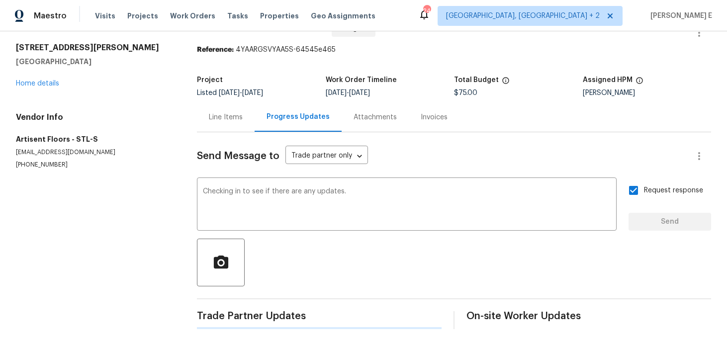
scroll to position [0, 0]
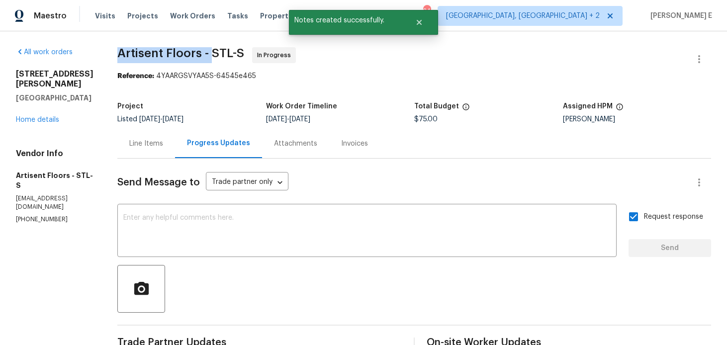
drag, startPoint x: 127, startPoint y: 52, endPoint x: 217, endPoint y: 53, distance: 90.0
click at [216, 53] on span "Artisent Floors - STL-S" at bounding box center [180, 53] width 127 height 12
copy span "Artisent Floors -"
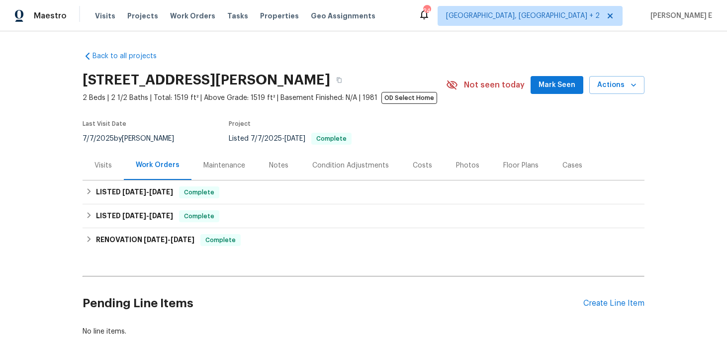
scroll to position [59, 0]
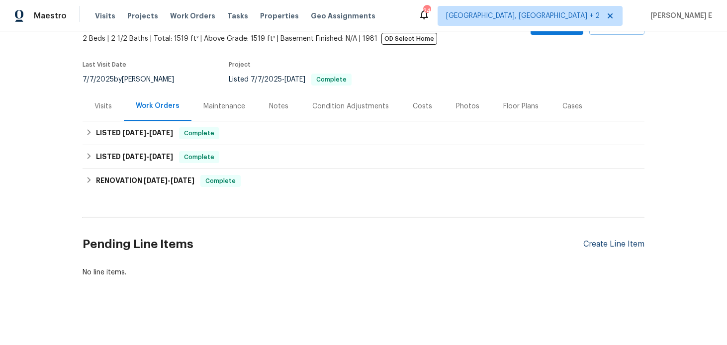
click at [595, 240] on div "Create Line Item" at bounding box center [613, 244] width 61 height 9
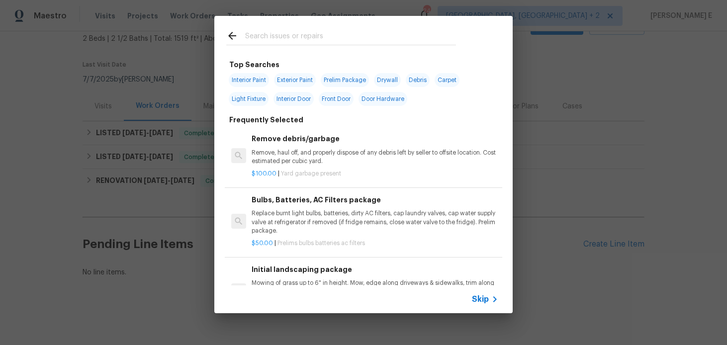
click at [473, 299] on span "Skip" at bounding box center [480, 299] width 17 height 10
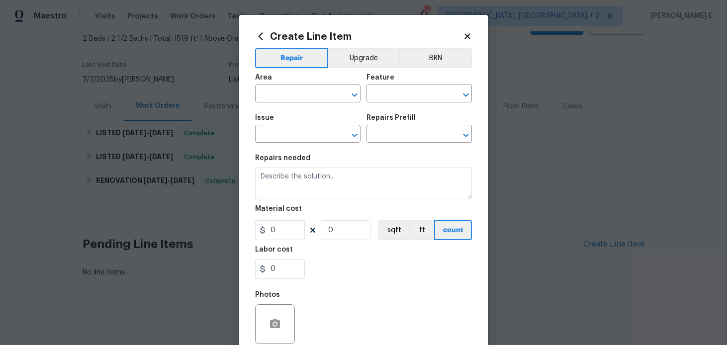
click at [258, 85] on div "Area" at bounding box center [307, 80] width 105 height 13
click at [263, 98] on input "text" at bounding box center [294, 94] width 78 height 15
type input "HVAC"
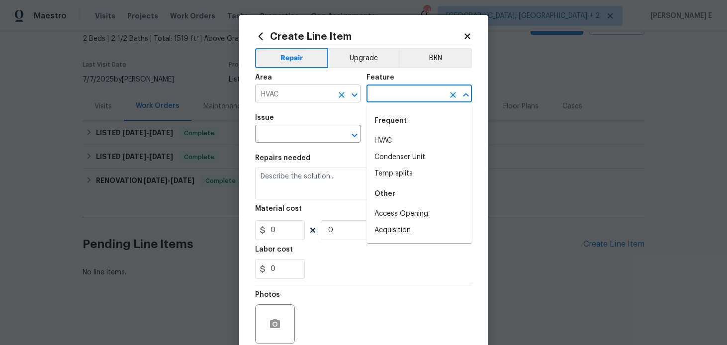
type input "HVAC"
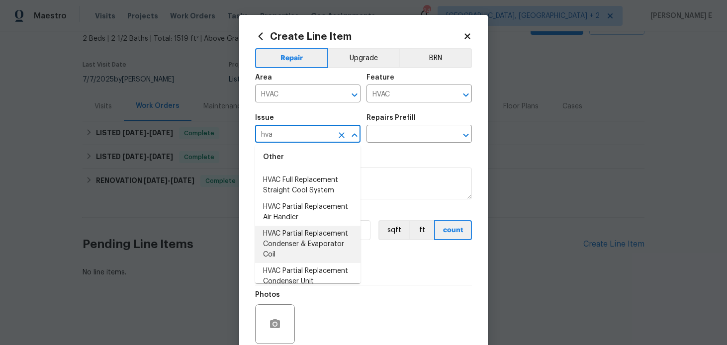
scroll to position [206, 0]
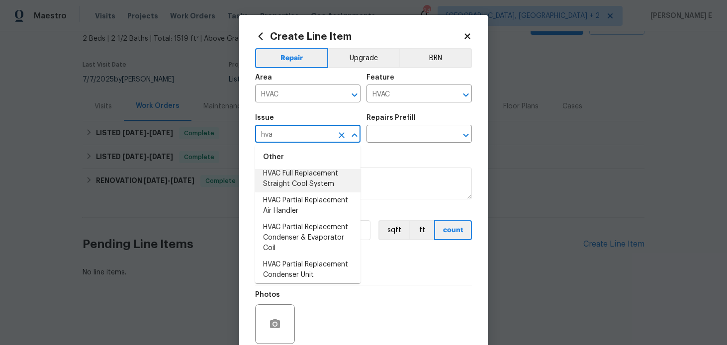
click at [315, 172] on li "HVAC Full Replacement Straight Cool System" at bounding box center [307, 179] width 105 height 27
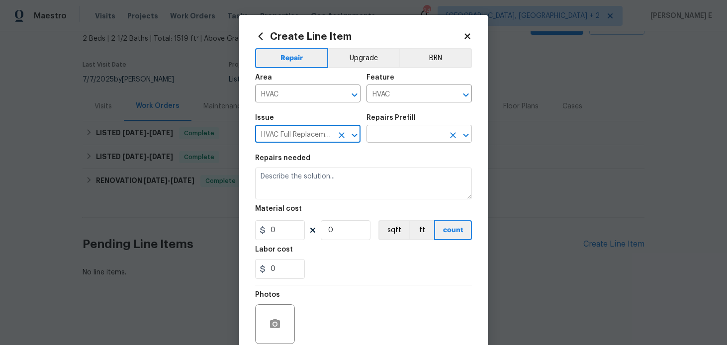
type input "HVAC Full Replacement Straight Cool System"
click at [400, 137] on input "text" at bounding box center [405, 134] width 78 height 15
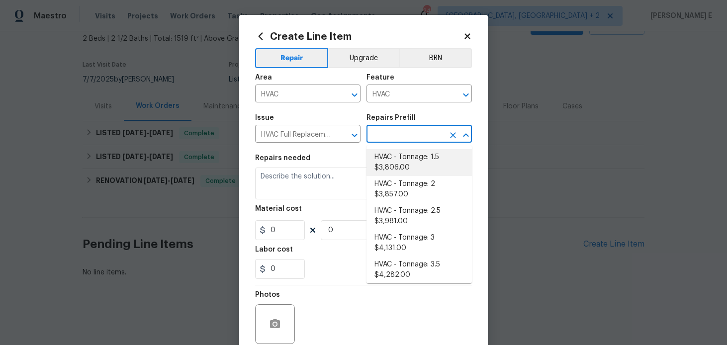
click at [385, 159] on li "HVAC - Tonnage: 1.5 $3,806.00" at bounding box center [418, 162] width 105 height 27
type input "HVAC - Tonnage: 1.5 $3,806.00"
type textarea "Replace 1.5 Ton Straight Cool System. SEER2 14.3 Straight Cool System Materials…"
type input "3806"
type input "1"
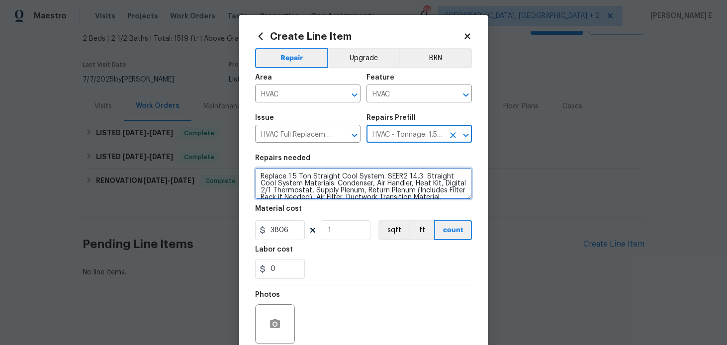
click at [301, 188] on textarea "Replace 1.5 Ton Straight Cool System. SEER2 14.3 Straight Cool System Materials…" at bounding box center [363, 184] width 217 height 32
paste textarea "ceived feedback the HVAC unit isn't cooling."
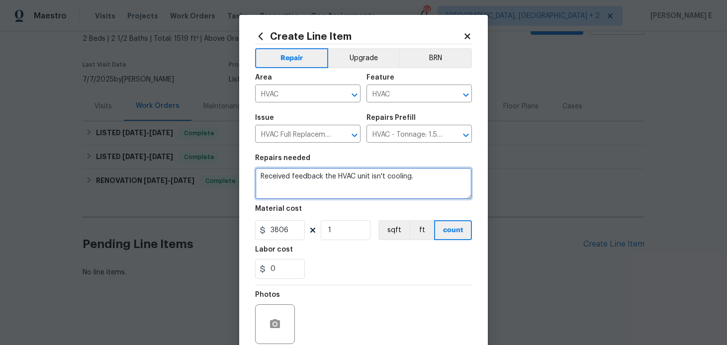
paste textarea "Inspect and provide estimate for repairs."
type textarea "Received feedback the HVAC unit isn't cooling. Inspect and provide estimate for…"
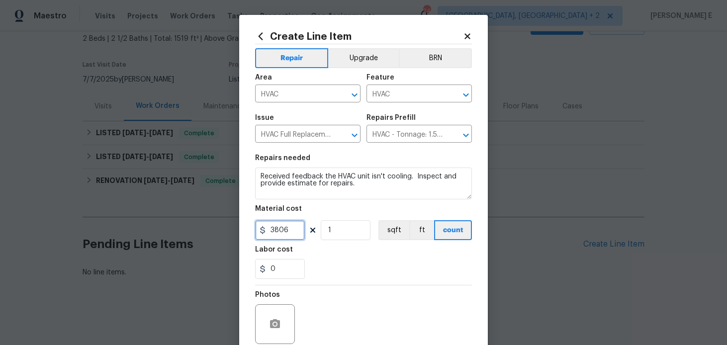
click at [276, 235] on input "3806" at bounding box center [280, 230] width 50 height 20
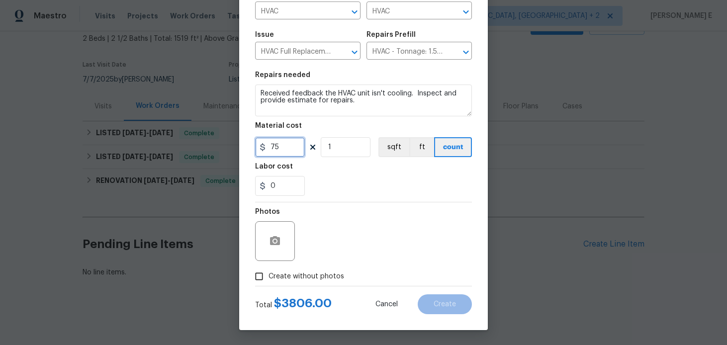
type input "75"
click at [261, 270] on input "Create without photos" at bounding box center [259, 276] width 19 height 19
checkbox input "true"
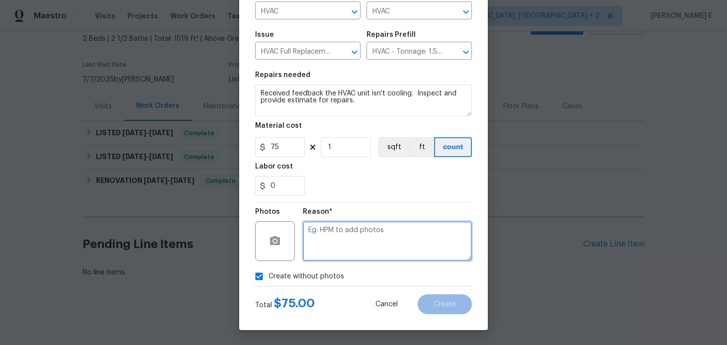
click at [347, 234] on textarea at bounding box center [387, 241] width 169 height 40
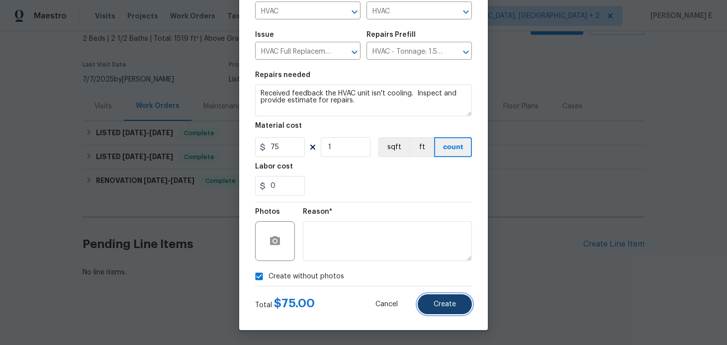
click at [420, 303] on button "Create" at bounding box center [445, 304] width 54 height 20
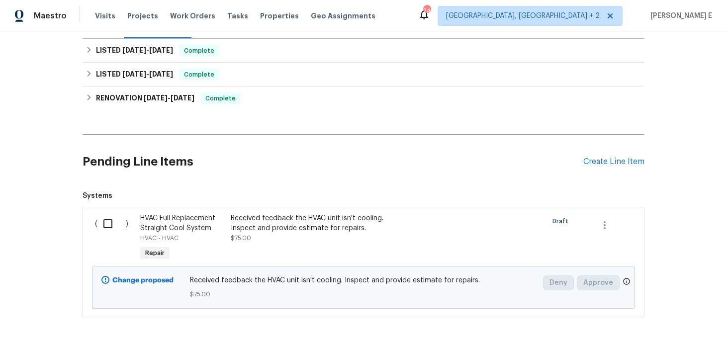
scroll to position [183, 0]
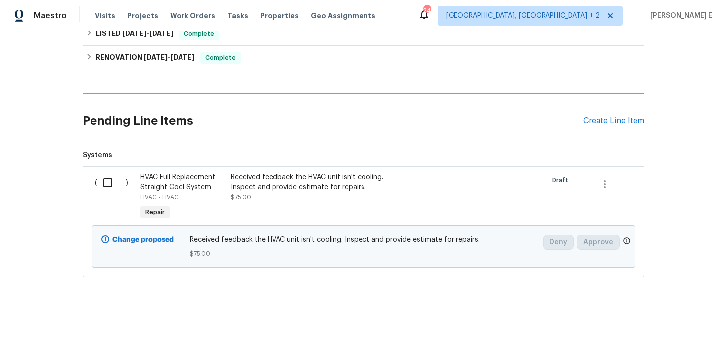
click at [119, 183] on input "checkbox" at bounding box center [111, 183] width 28 height 21
checkbox input "true"
click at [657, 325] on span "Create Work Order" at bounding box center [670, 320] width 66 height 12
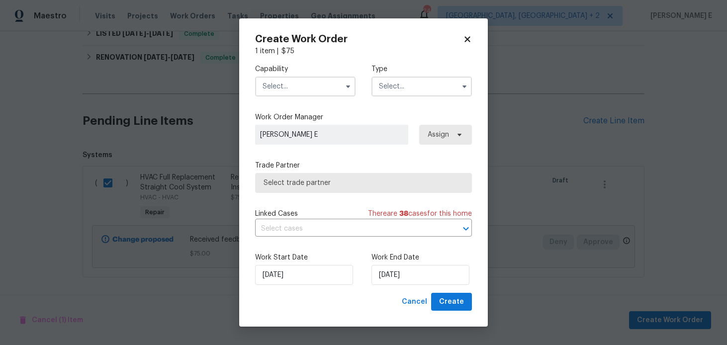
click at [311, 90] on input "text" at bounding box center [305, 87] width 100 height 20
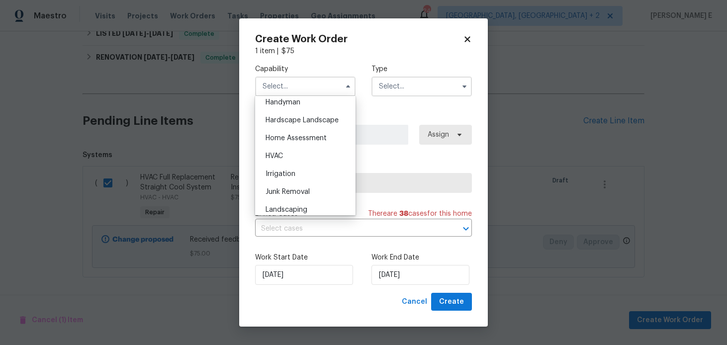
scroll to position [554, 0]
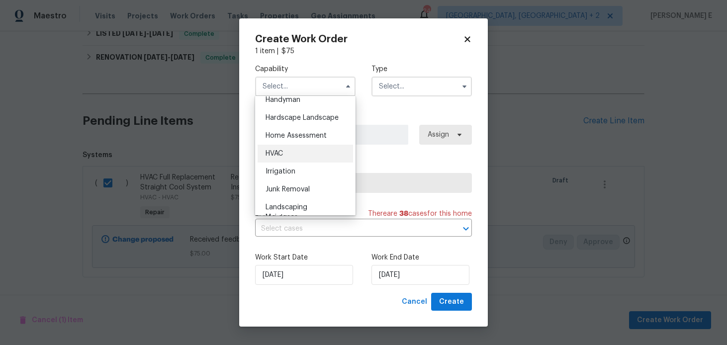
click at [303, 155] on div "HVAC" at bounding box center [305, 154] width 95 height 18
type input "HVAC"
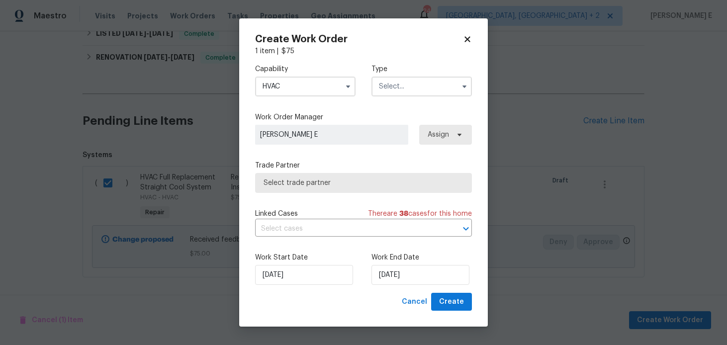
click at [403, 83] on input "text" at bounding box center [421, 87] width 100 height 20
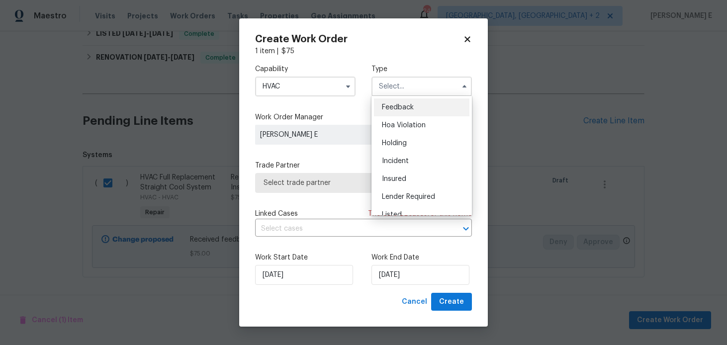
click at [389, 99] on div "Feedback" at bounding box center [421, 107] width 95 height 18
type input "Feedback"
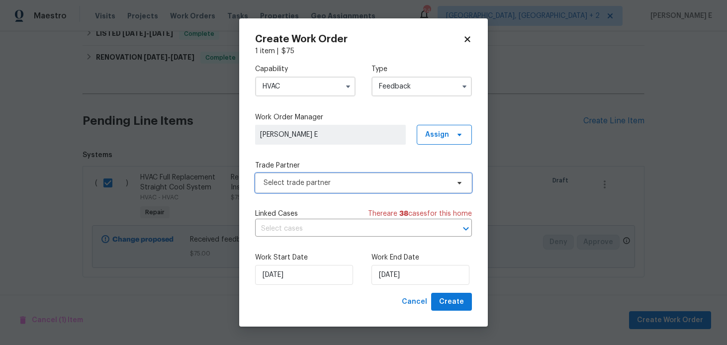
click at [292, 189] on span "Select trade partner" at bounding box center [363, 183] width 217 height 20
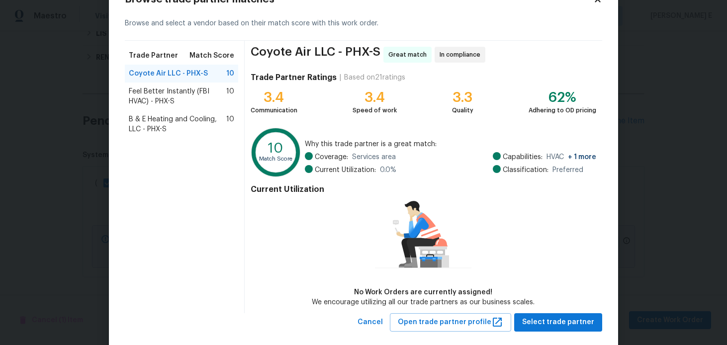
scroll to position [37, 0]
click at [195, 108] on div "Feel Better Instantly (FBI HVAC) - PHX-S 10" at bounding box center [181, 96] width 113 height 28
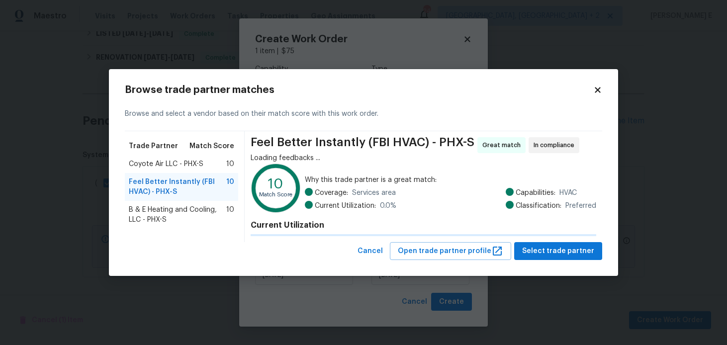
scroll to position [0, 0]
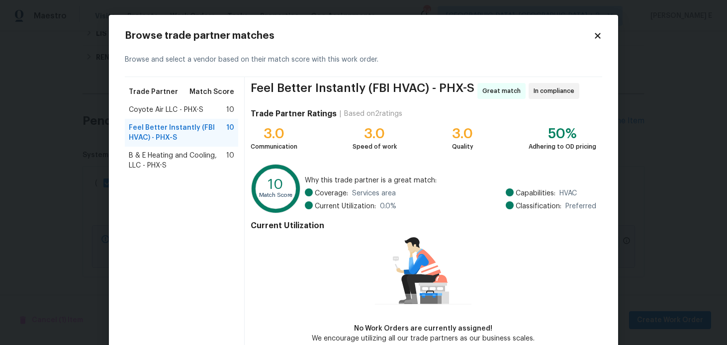
click at [187, 157] on span "B & E Heating and Cooling, LLC - PHX-S" at bounding box center [177, 161] width 97 height 20
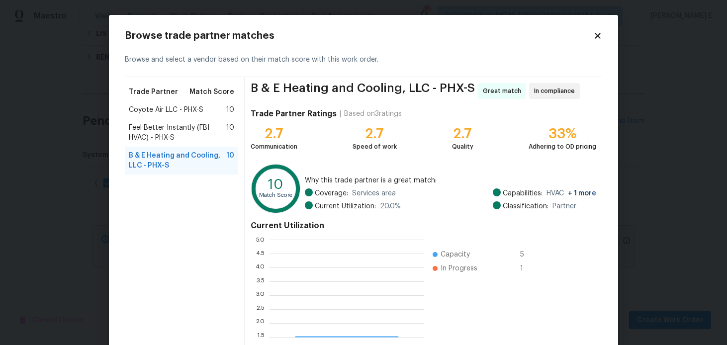
scroll to position [139, 155]
click at [167, 116] on div "Coyote Air LLC - PHX-S 10" at bounding box center [181, 110] width 113 height 18
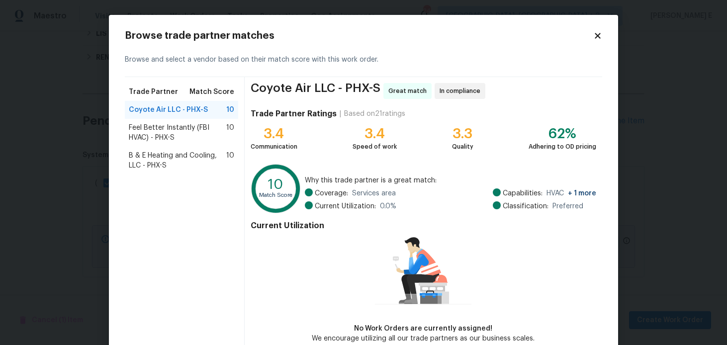
scroll to position [53, 0]
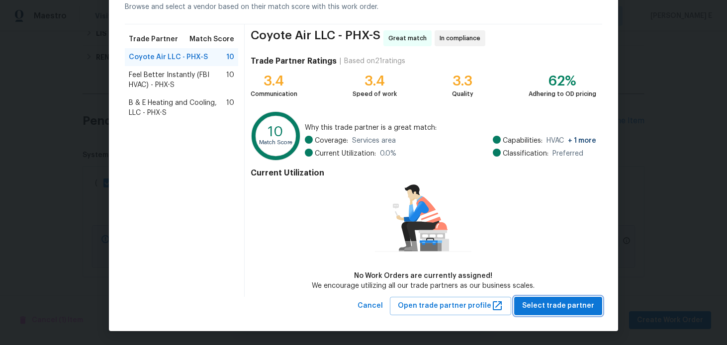
click at [529, 305] on span "Select trade partner" at bounding box center [558, 306] width 72 height 12
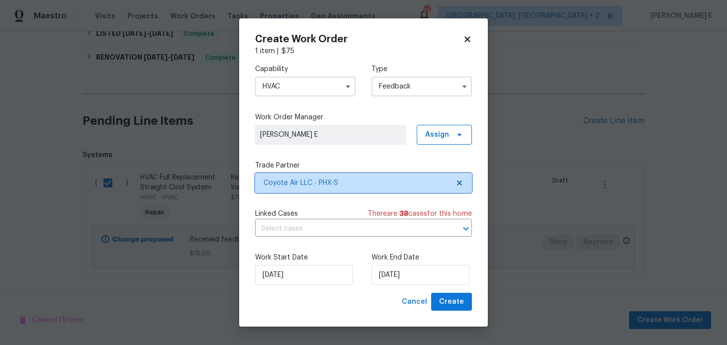
scroll to position [0, 0]
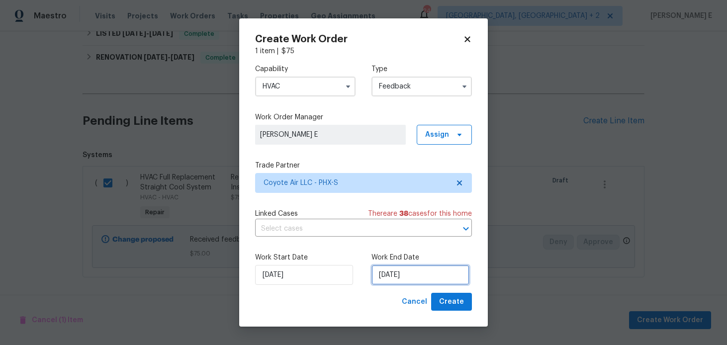
click at [396, 265] on input "03/09/2025" at bounding box center [420, 275] width 98 height 20
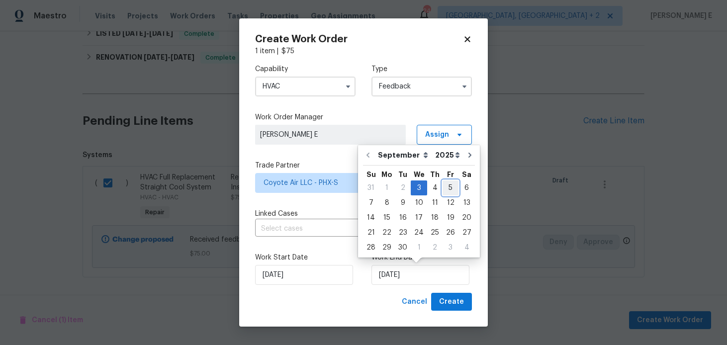
click at [444, 188] on div "5" at bounding box center [450, 188] width 16 height 14
type input "05/09/2025"
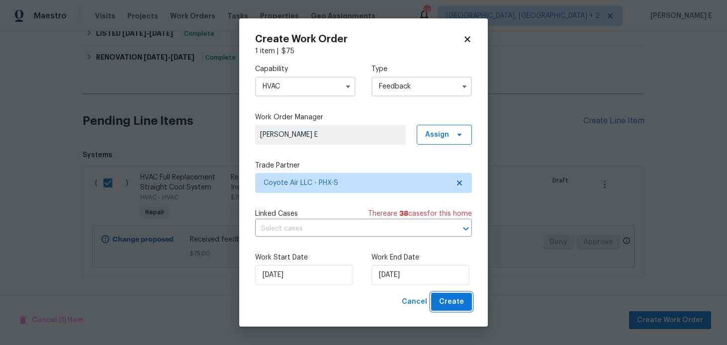
click at [441, 304] on span "Create" at bounding box center [451, 302] width 25 height 12
checkbox input "false"
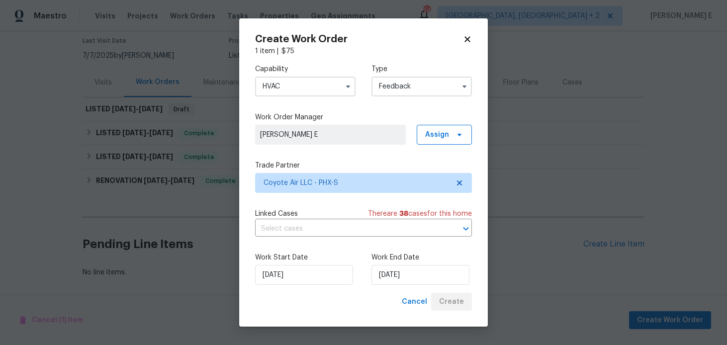
scroll to position [83, 0]
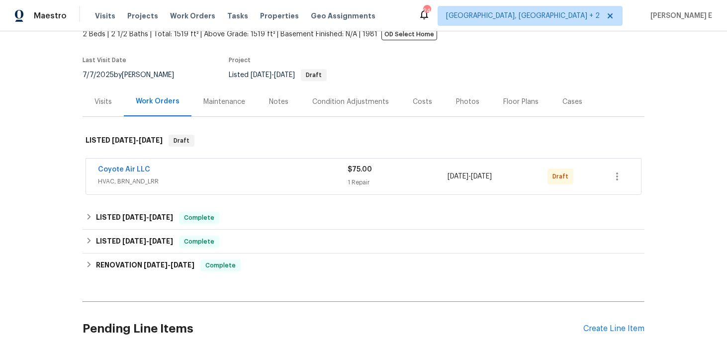
scroll to position [93, 0]
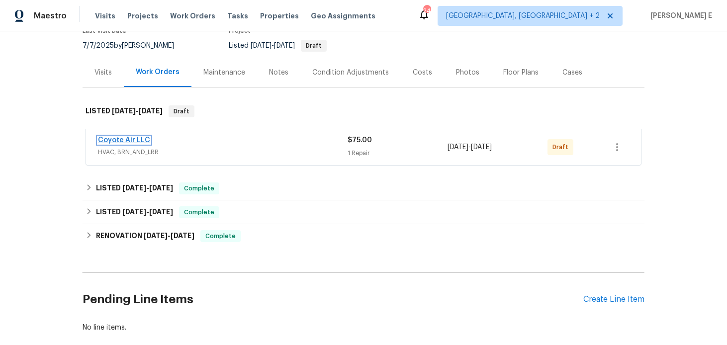
click at [131, 138] on link "Coyote Air LLC" at bounding box center [124, 140] width 52 height 7
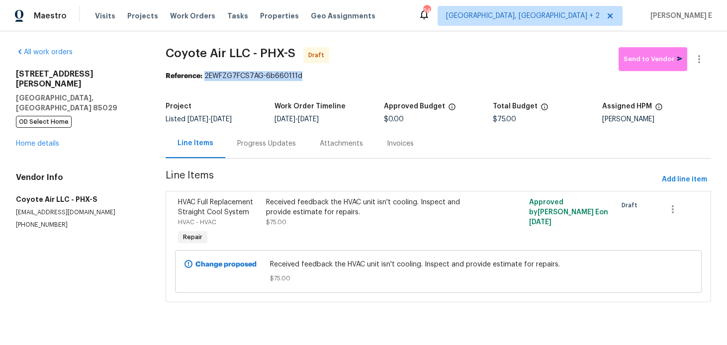
drag, startPoint x: 207, startPoint y: 74, endPoint x: 317, endPoint y: 77, distance: 109.9
click at [317, 77] on div "Reference: 2EWFZG7FCS7AG-6b660111d" at bounding box center [438, 76] width 545 height 10
copy div "2EWFZG7FCS7AG-6b660111d"
click at [245, 150] on div "Progress Updates" at bounding box center [266, 143] width 83 height 29
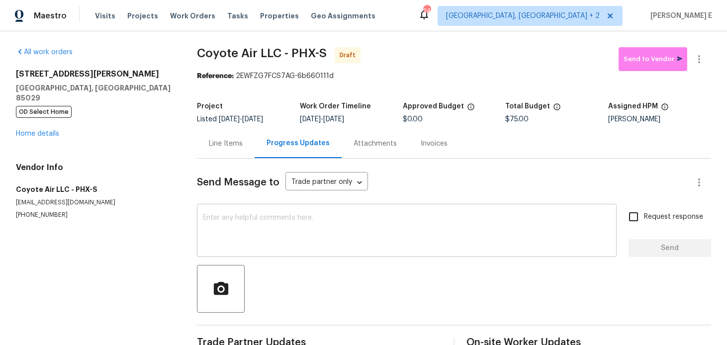
click at [234, 232] on textarea at bounding box center [407, 231] width 408 height 35
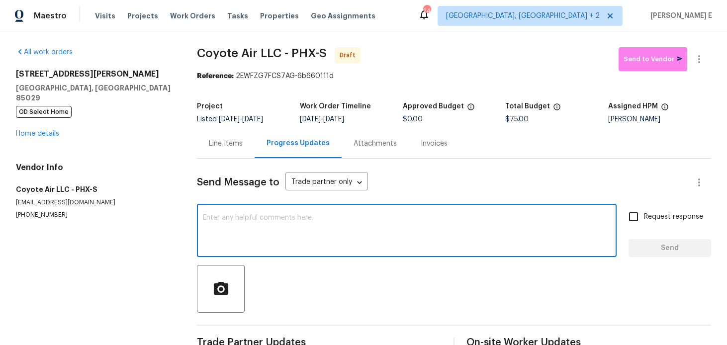
paste textarea "Hi this is [PERSON_NAME] with Opendoor. I’m confirming you received the WO for …"
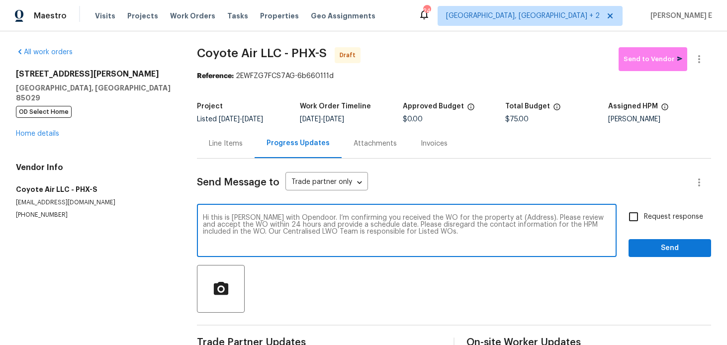
click at [517, 216] on textarea "Hi this is [PERSON_NAME] with Opendoor. I’m confirming you received the WO for …" at bounding box center [407, 231] width 408 height 35
paste textarea "[STREET_ADDRESS][PERSON_NAME]"
type textarea "Hi this is [PERSON_NAME] with Opendoor. I’m confirming you received the WO for …"
click at [646, 216] on span "Request response" at bounding box center [673, 217] width 59 height 10
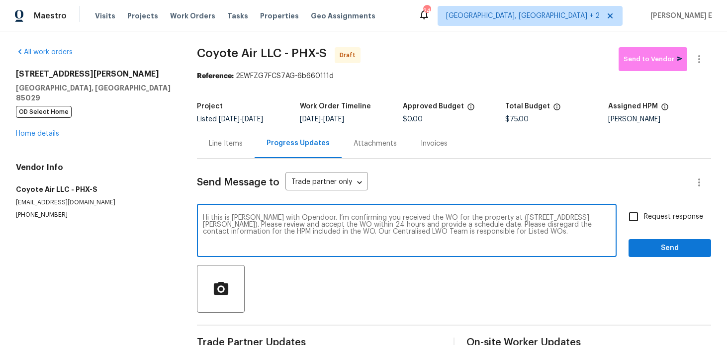
click at [644, 216] on input "Request response" at bounding box center [633, 216] width 21 height 21
checkbox input "true"
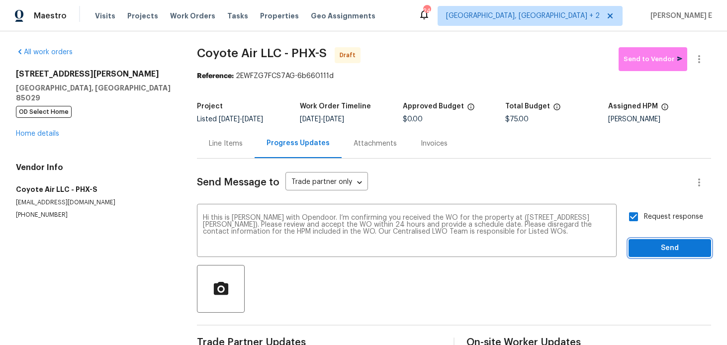
click at [653, 244] on span "Send" at bounding box center [669, 248] width 67 height 12
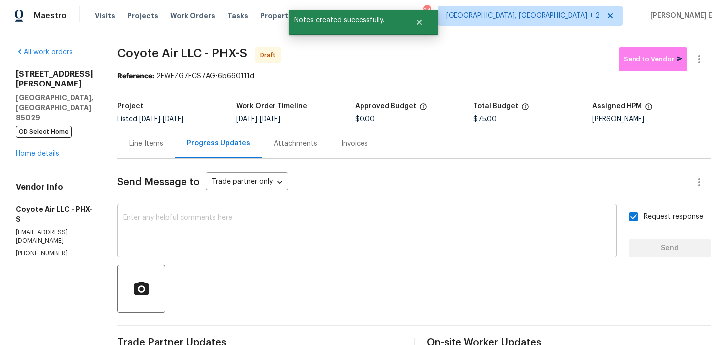
click at [311, 252] on div "x ​" at bounding box center [366, 231] width 499 height 51
paste textarea "Attention All Work Orders must include before-photos (both close-up and wide-an…"
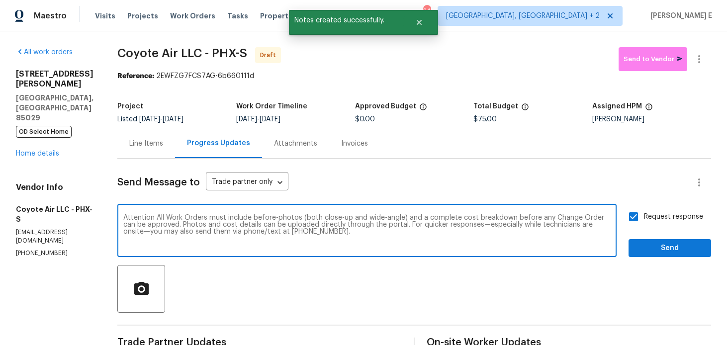
type textarea "Attention All Work Orders must include before-photos (both close-up and wide-an…"
click at [651, 258] on div "Send Message to Trade partner only Trade partner only ​ Attention All Work Orde…" at bounding box center [414, 295] width 594 height 273
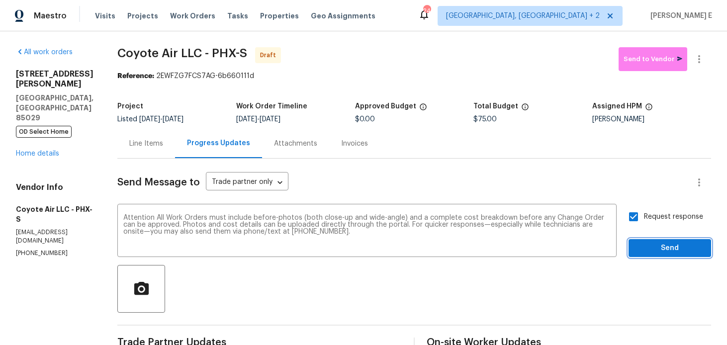
click at [657, 251] on span "Send" at bounding box center [669, 248] width 67 height 12
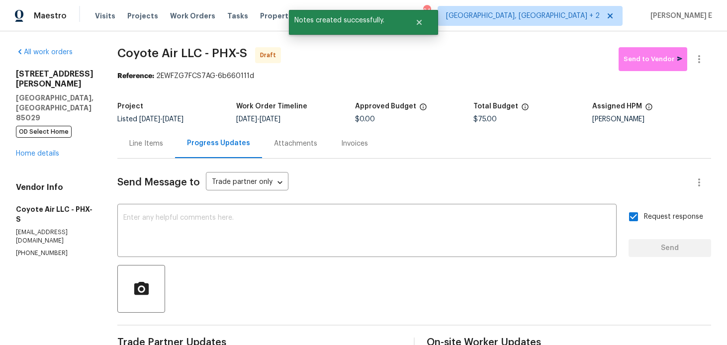
click at [691, 68] on div at bounding box center [699, 59] width 24 height 24
click at [699, 65] on icon "button" at bounding box center [699, 59] width 12 height 12
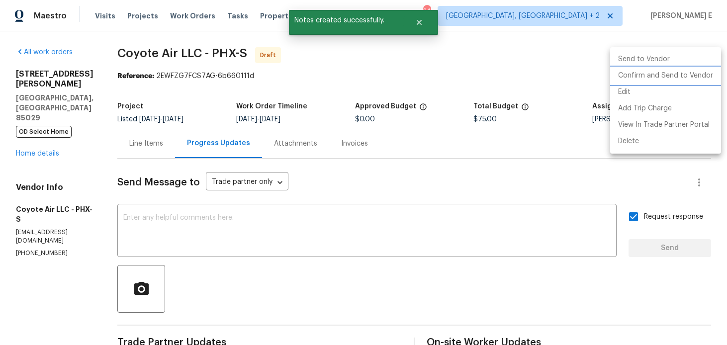
click at [673, 76] on li "Confirm and Send to Vendor" at bounding box center [665, 76] width 111 height 16
click at [466, 101] on div at bounding box center [363, 172] width 727 height 345
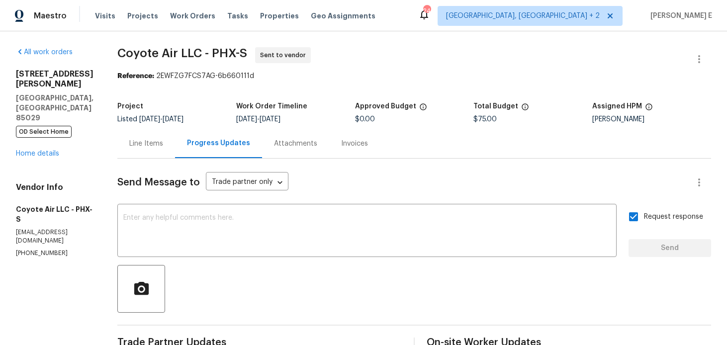
click at [129, 73] on b "Reference:" at bounding box center [135, 76] width 37 height 7
drag, startPoint x: 115, startPoint y: 55, endPoint x: 197, endPoint y: 57, distance: 82.0
click at [197, 57] on span "Coyote Air LLC - PHX-S" at bounding box center [182, 53] width 130 height 12
copy span "Coyote Air LLC"
